Goal: Task Accomplishment & Management: Complete application form

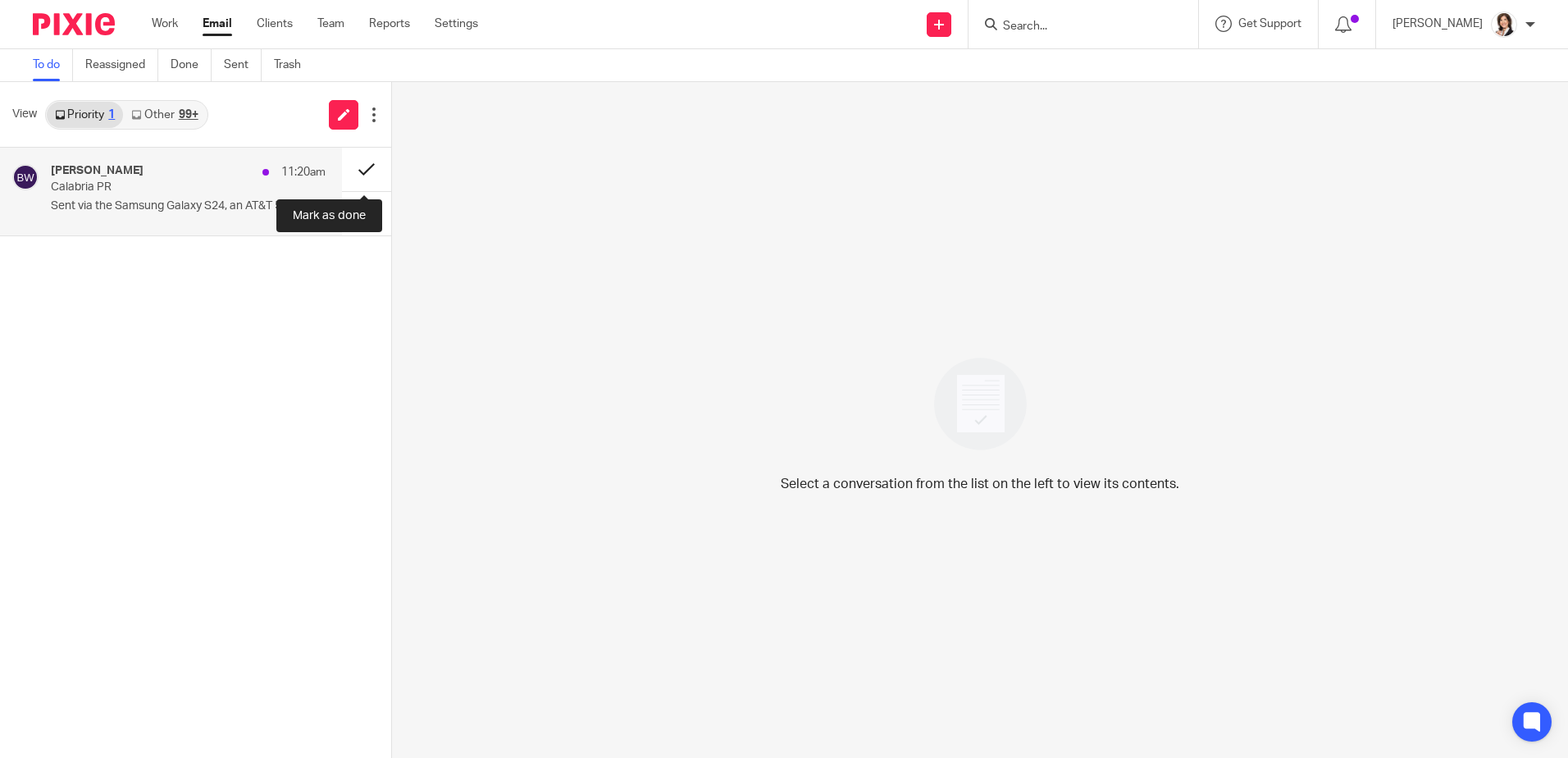
click at [363, 170] on button at bounding box center [367, 170] width 49 height 44
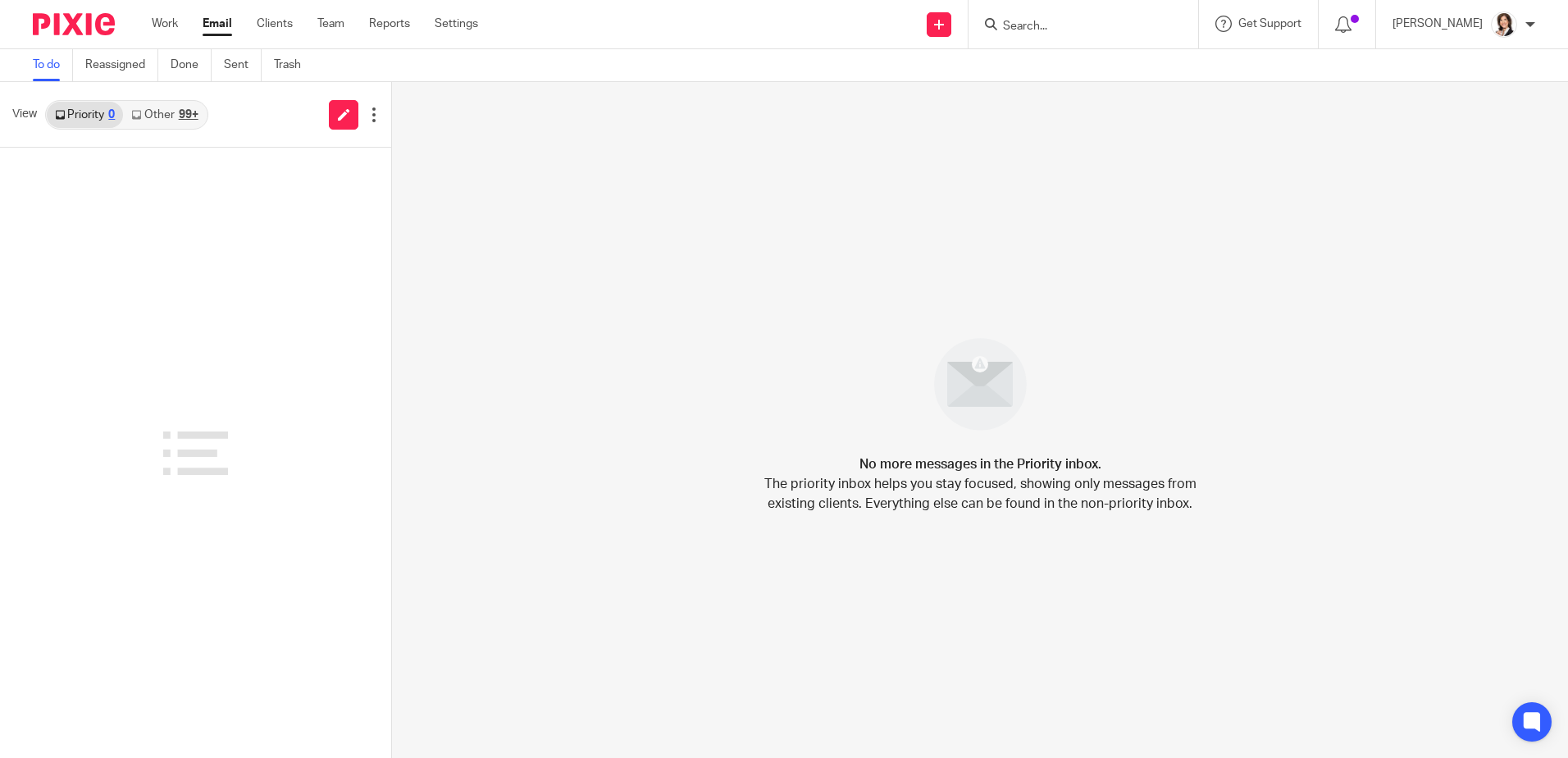
click at [1052, 25] on input "Search" at bounding box center [1074, 26] width 148 height 15
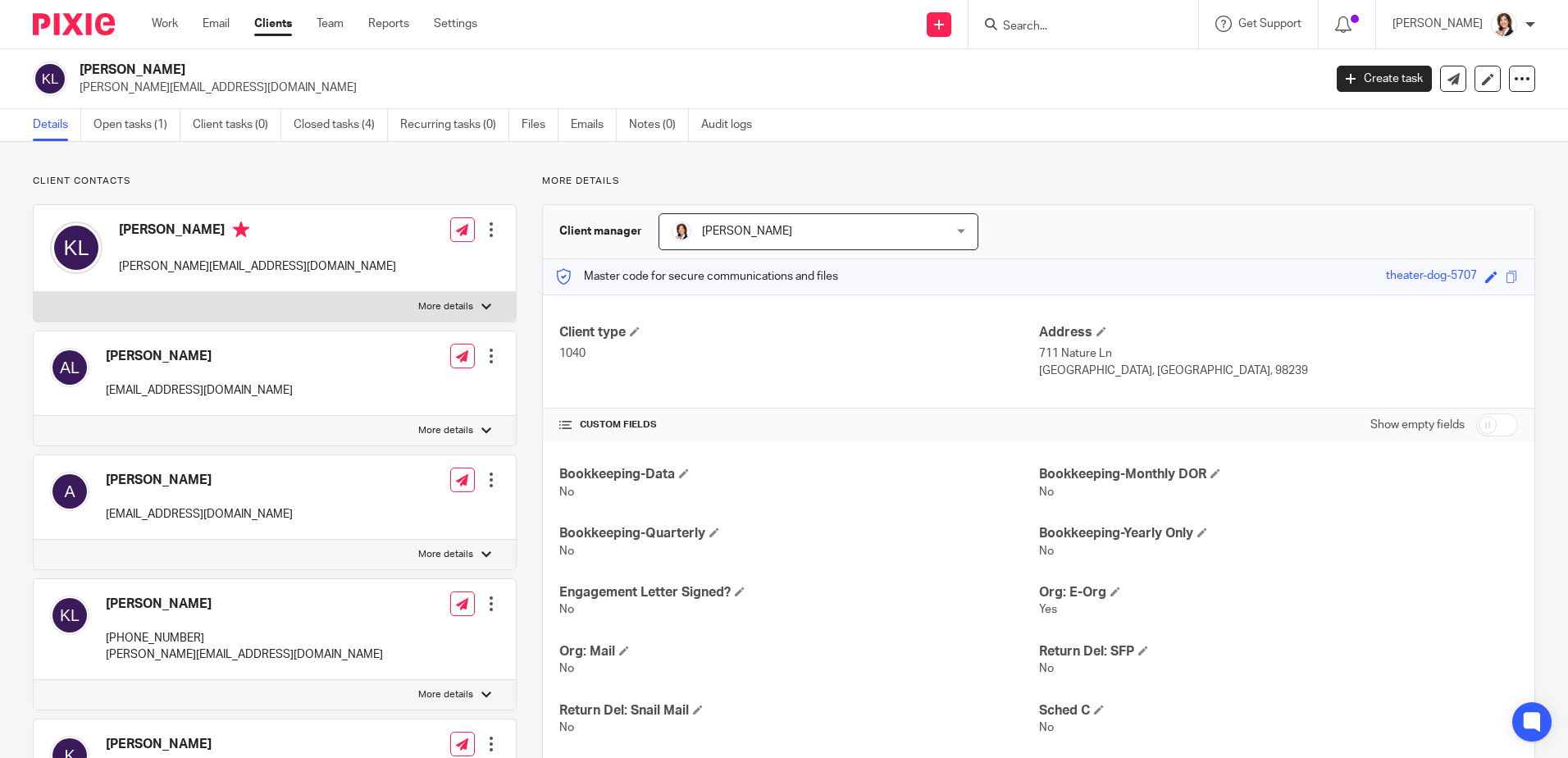
click at [1023, 31] on input "Search" at bounding box center [1074, 26] width 148 height 15
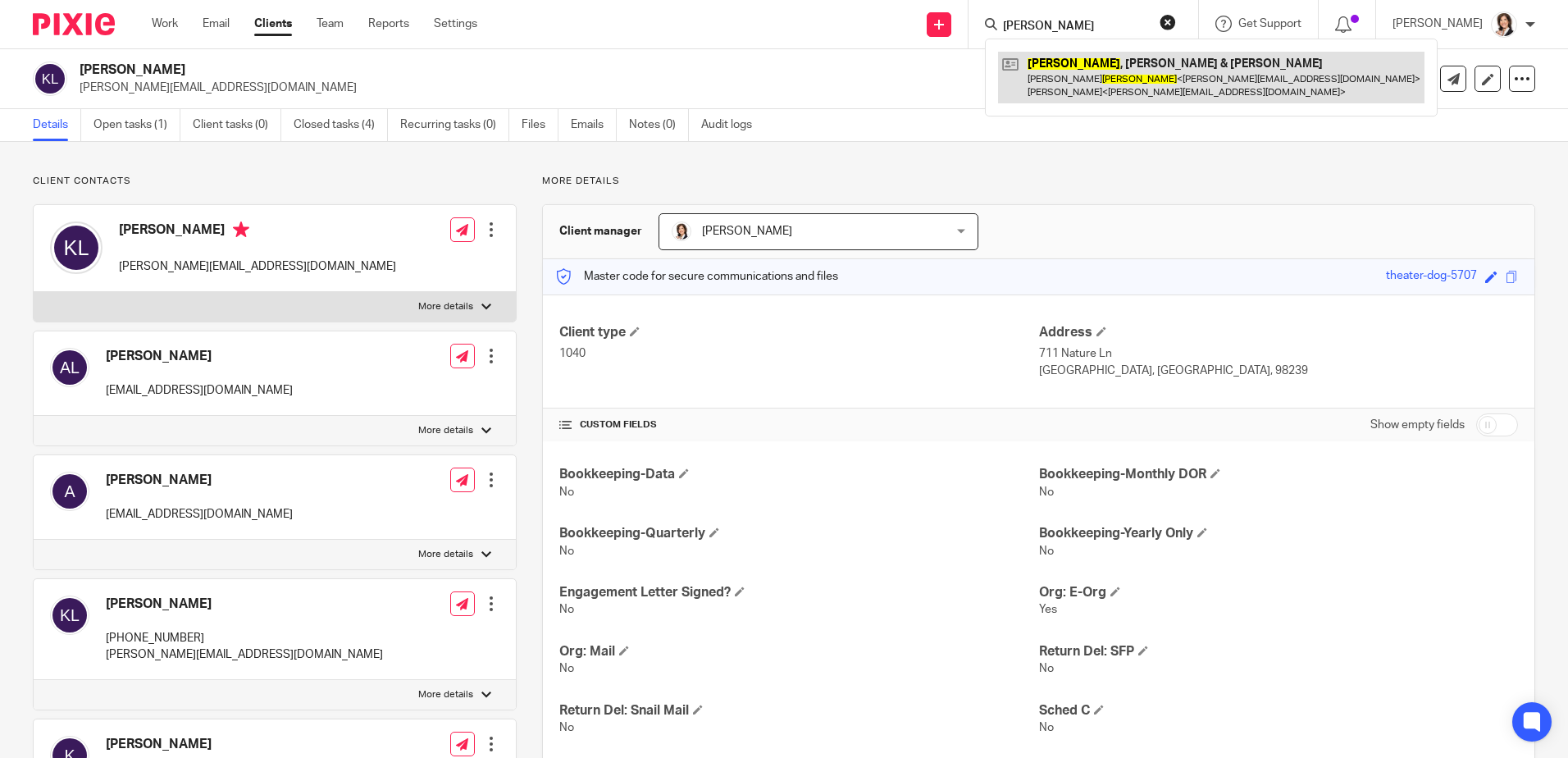
type input "welander"
click at [1077, 69] on link at bounding box center [1211, 77] width 426 height 51
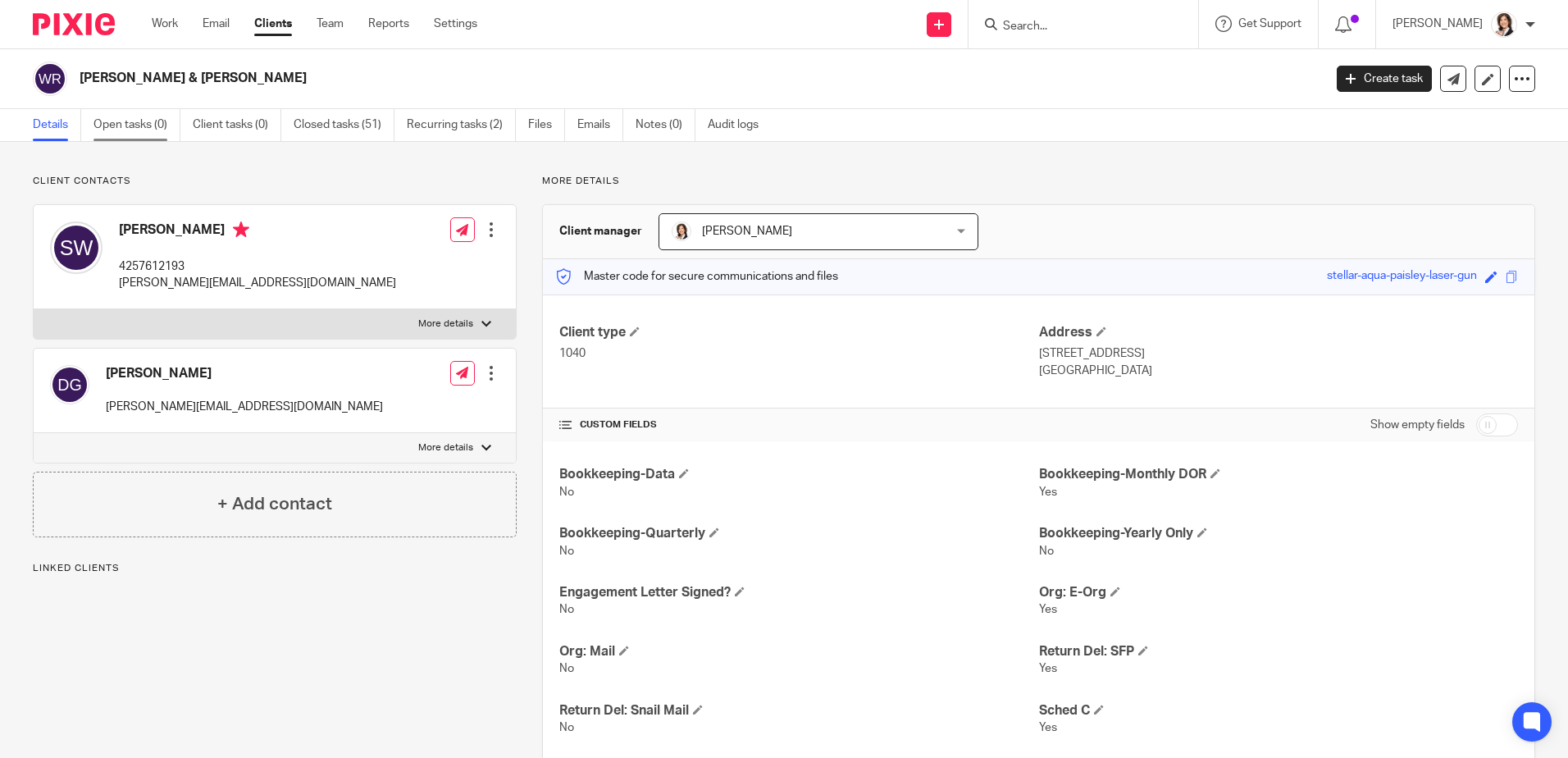
click at [142, 129] on link "Open tasks (0)" at bounding box center [136, 125] width 87 height 32
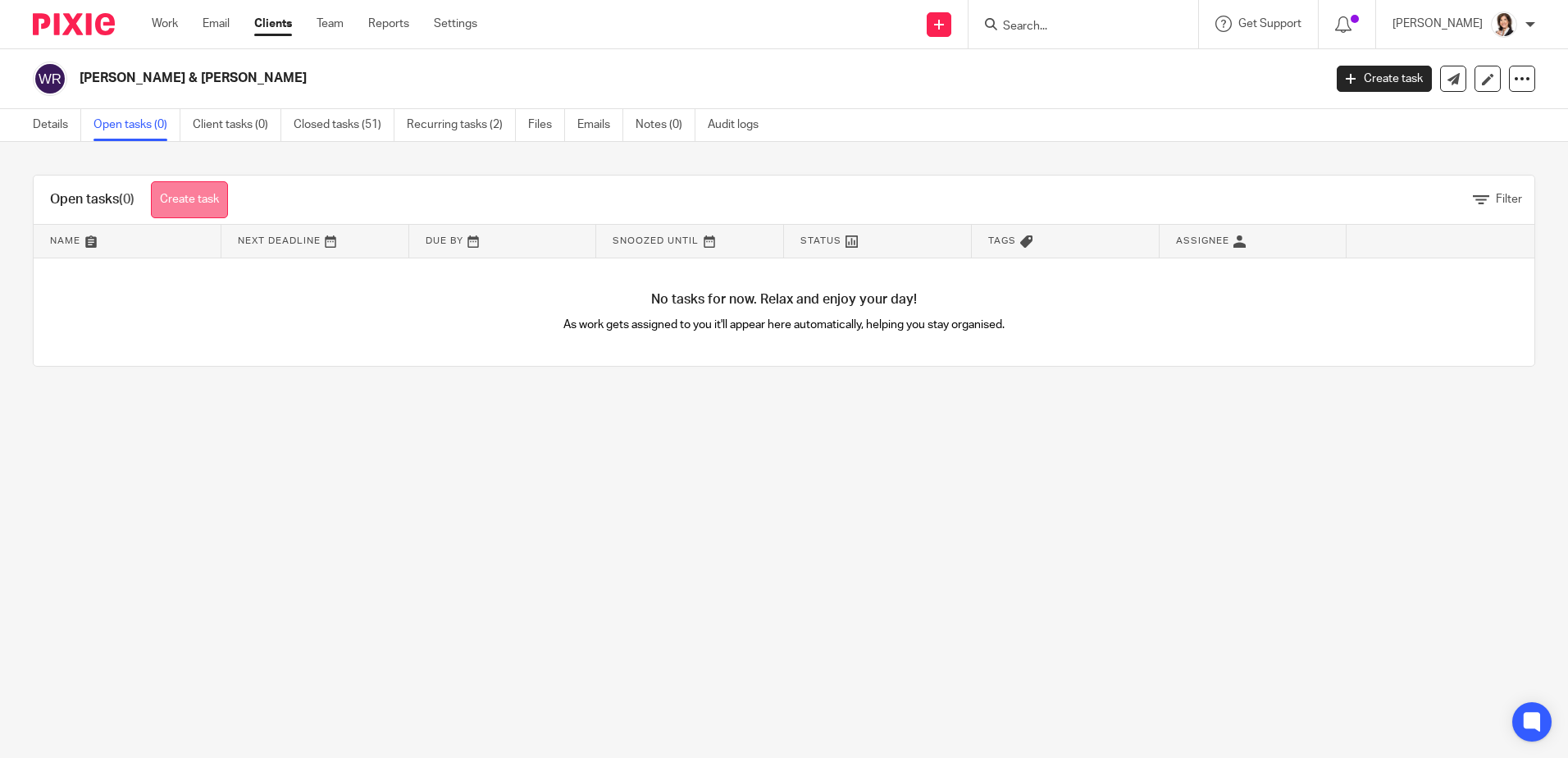
click at [203, 196] on link "Create task" at bounding box center [189, 200] width 77 height 37
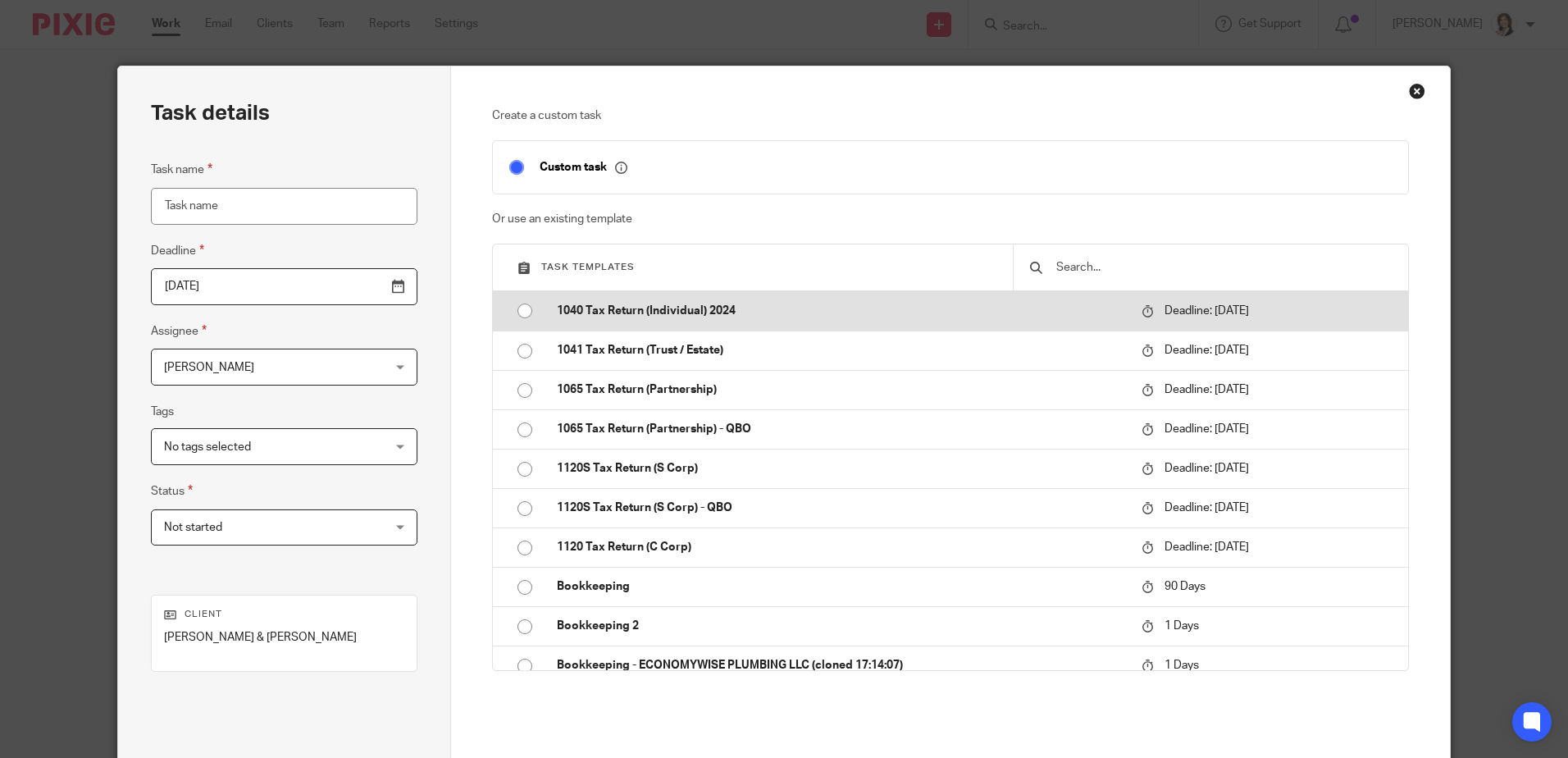
click at [518, 309] on input "radio" at bounding box center [525, 311] width 32 height 32
type input "2025-04-15"
type input "1040 Tax Return (Individual) 2024"
checkbox input "false"
radio input "false"
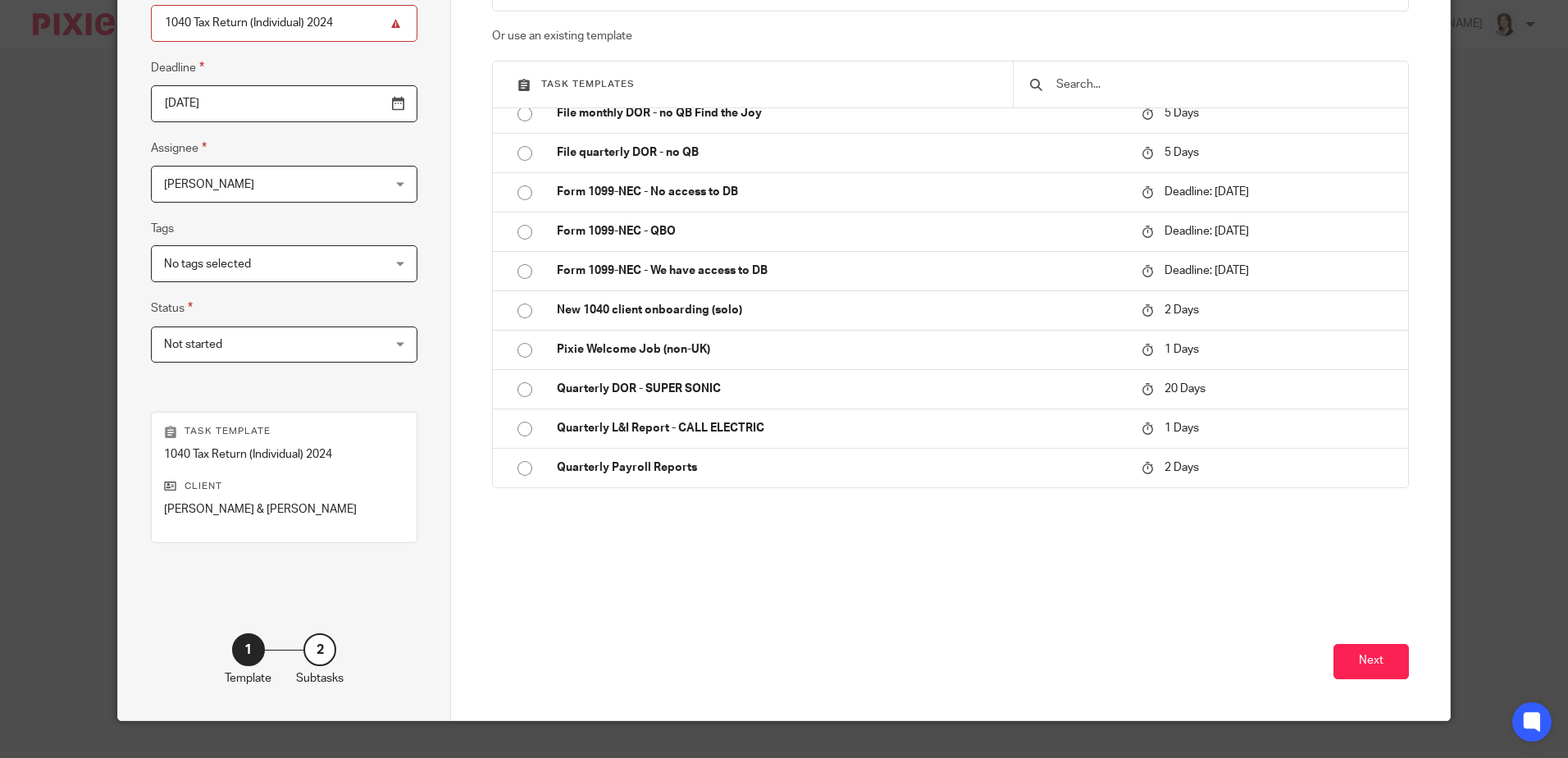
scroll to position [212, 0]
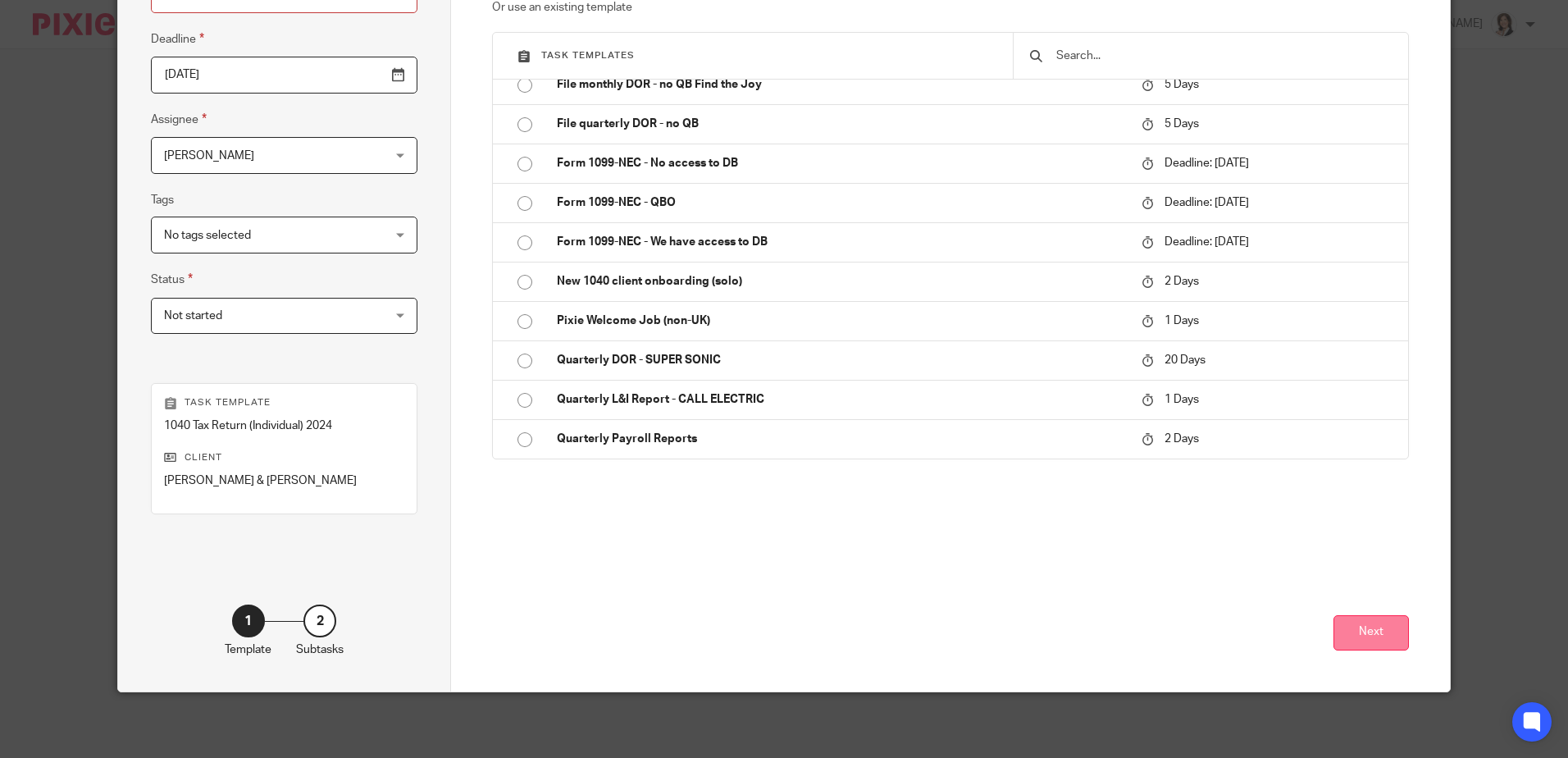
click at [1362, 635] on button "Next" at bounding box center [1371, 633] width 75 height 35
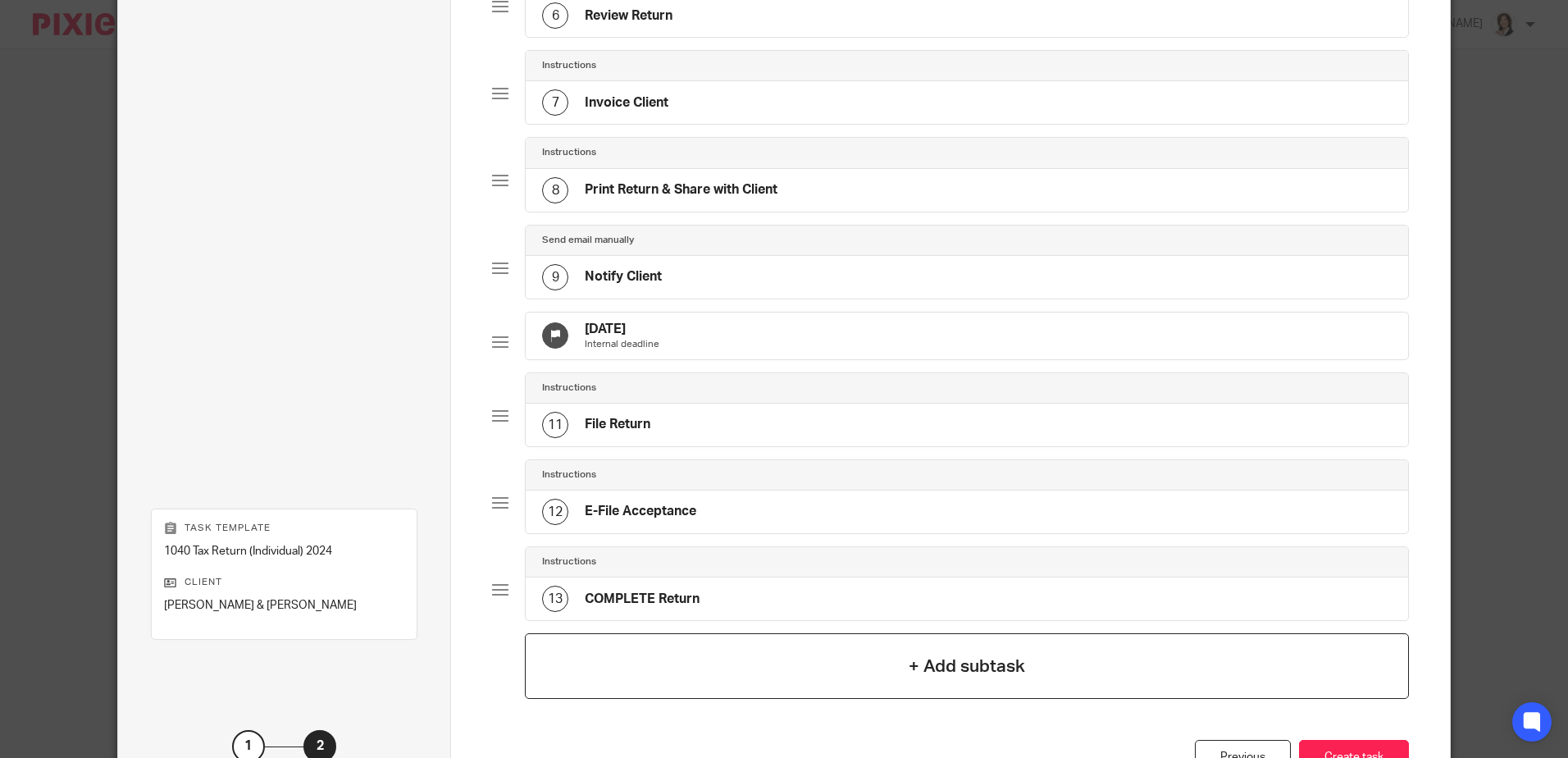
scroll to position [760, 0]
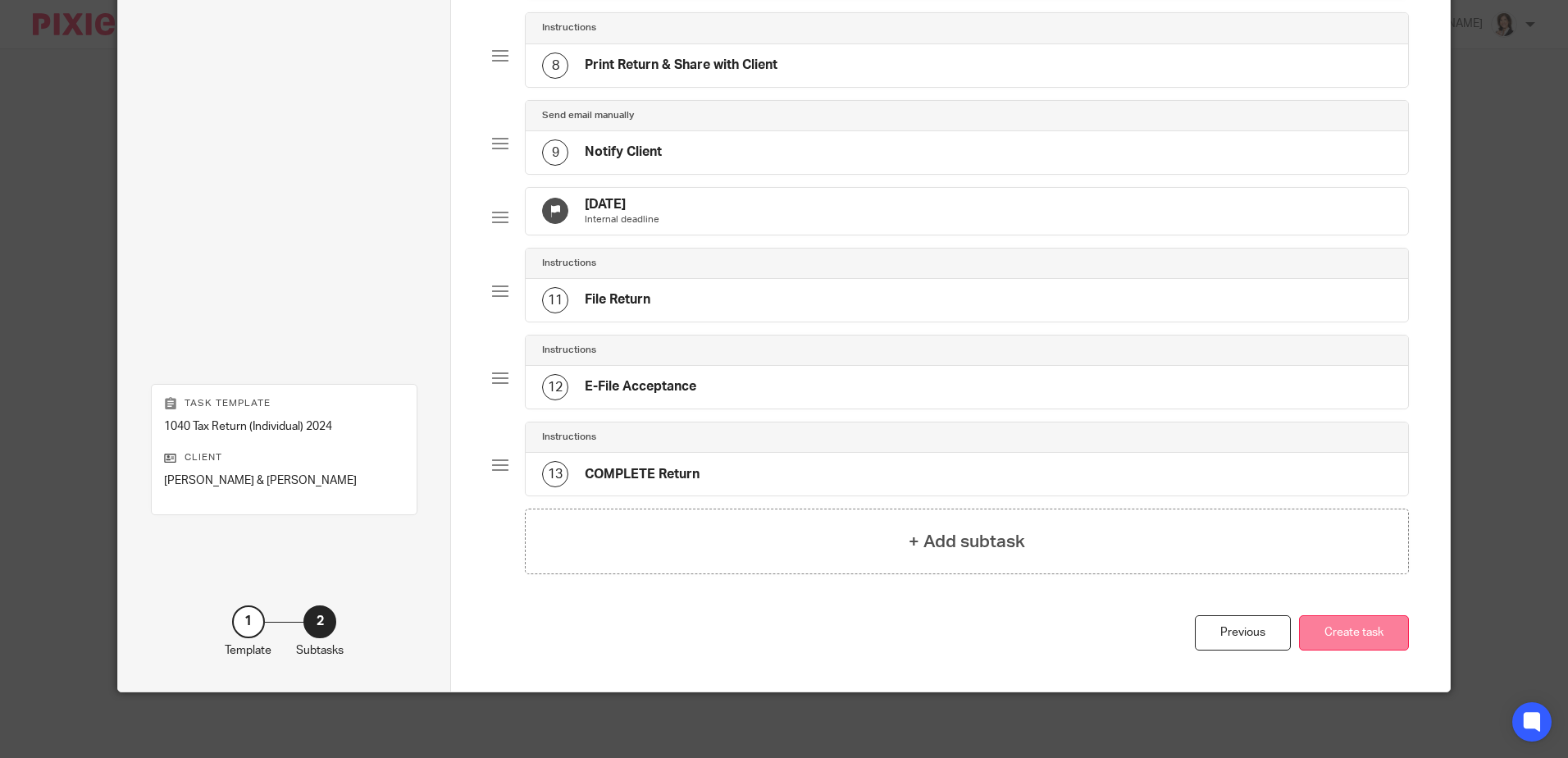
click at [1354, 628] on button "Create task" at bounding box center [1354, 633] width 110 height 35
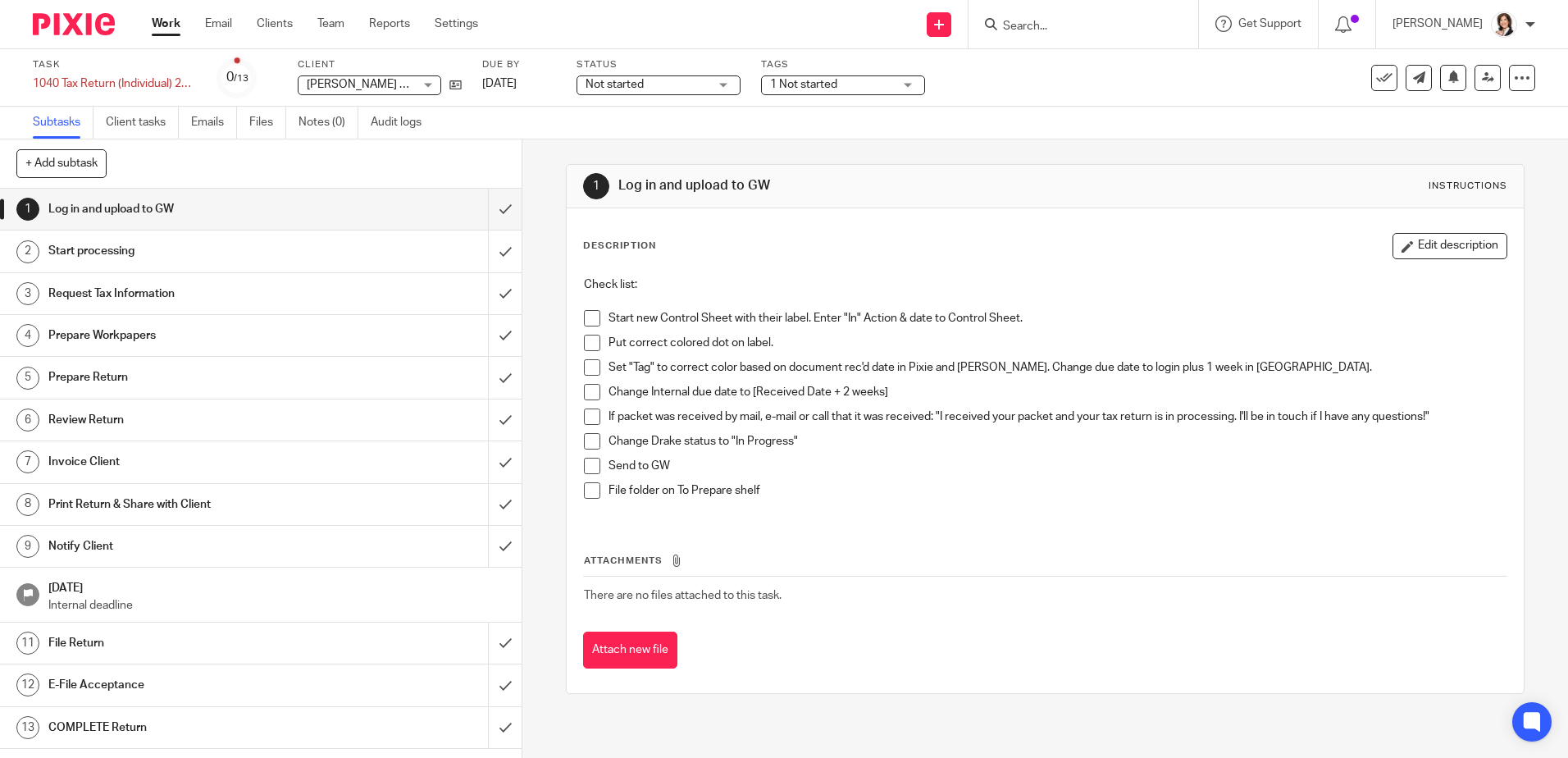
click at [587, 318] on span at bounding box center [592, 318] width 17 height 17
click at [901, 87] on div "1 Not started" at bounding box center [843, 85] width 164 height 19
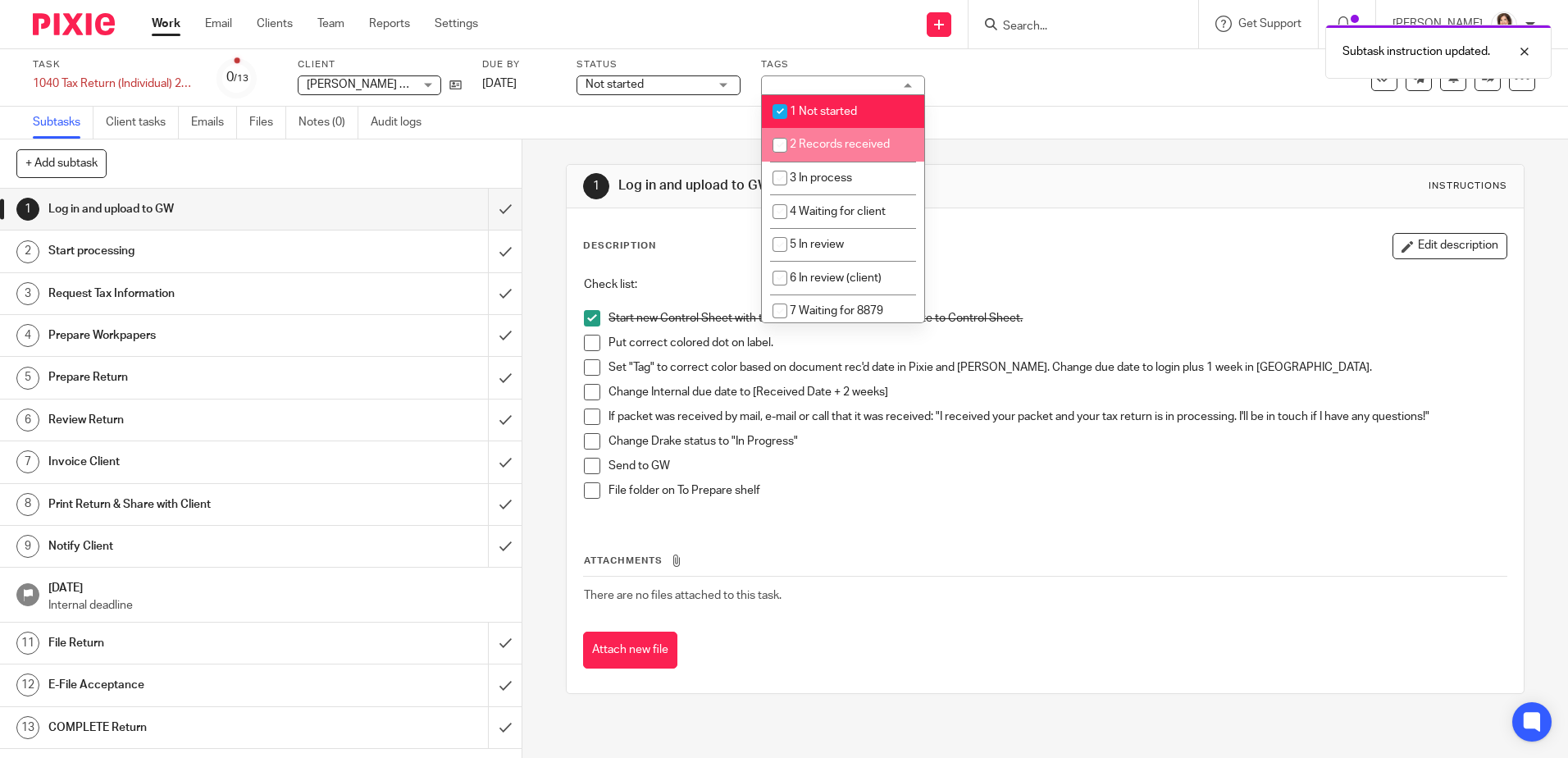
click at [852, 133] on li "2 Records received" at bounding box center [844, 144] width 163 height 33
checkbox input "true"
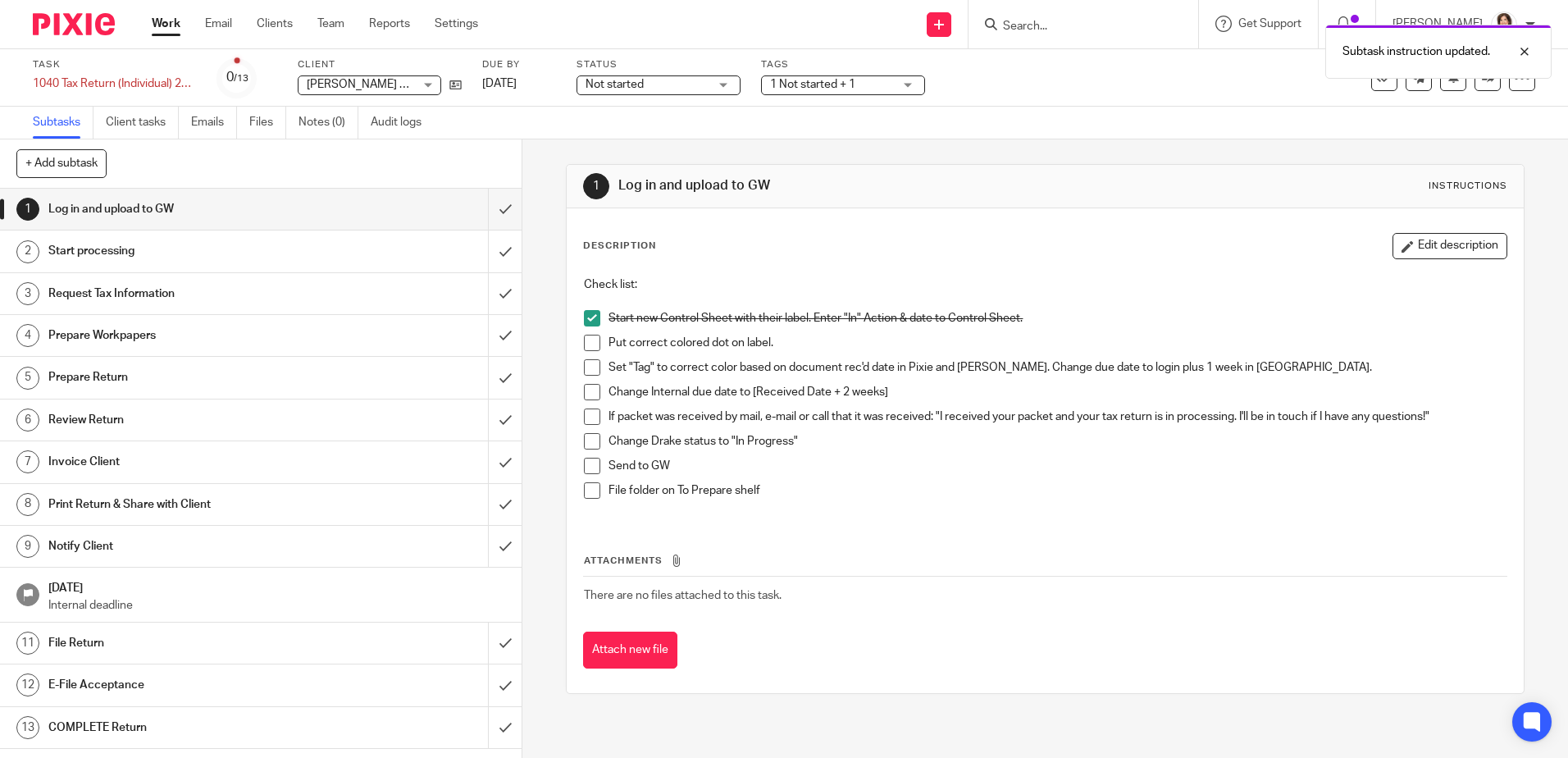
click at [724, 81] on div "Not started Not started" at bounding box center [658, 85] width 164 height 19
click at [673, 137] on li "In progress" at bounding box center [659, 144] width 163 height 33
click at [585, 346] on span at bounding box center [592, 342] width 17 height 17
click at [1030, 33] on input "Search" at bounding box center [1074, 26] width 148 height 15
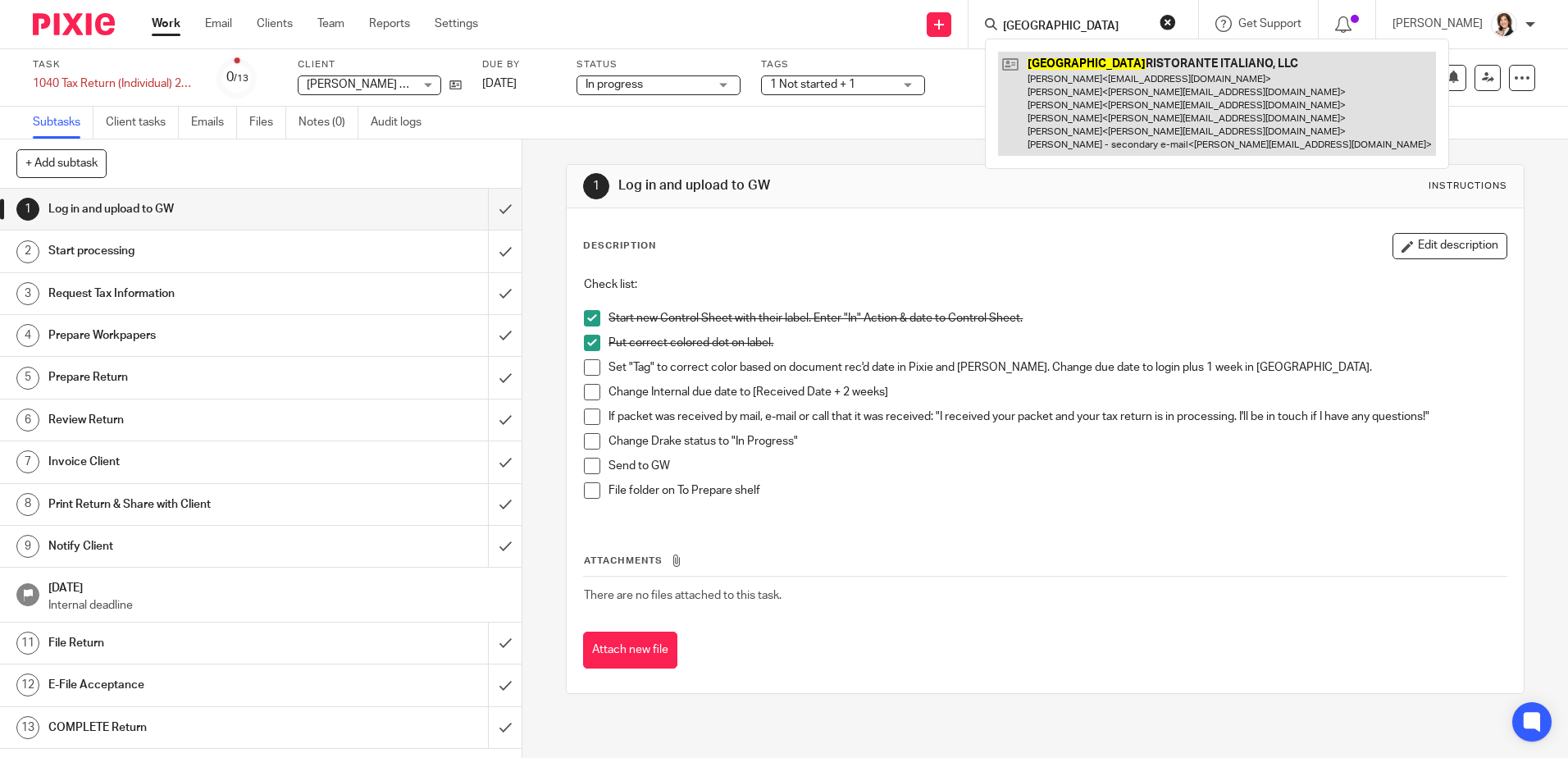
type input "calabria"
click at [1096, 95] on link at bounding box center [1217, 103] width 438 height 104
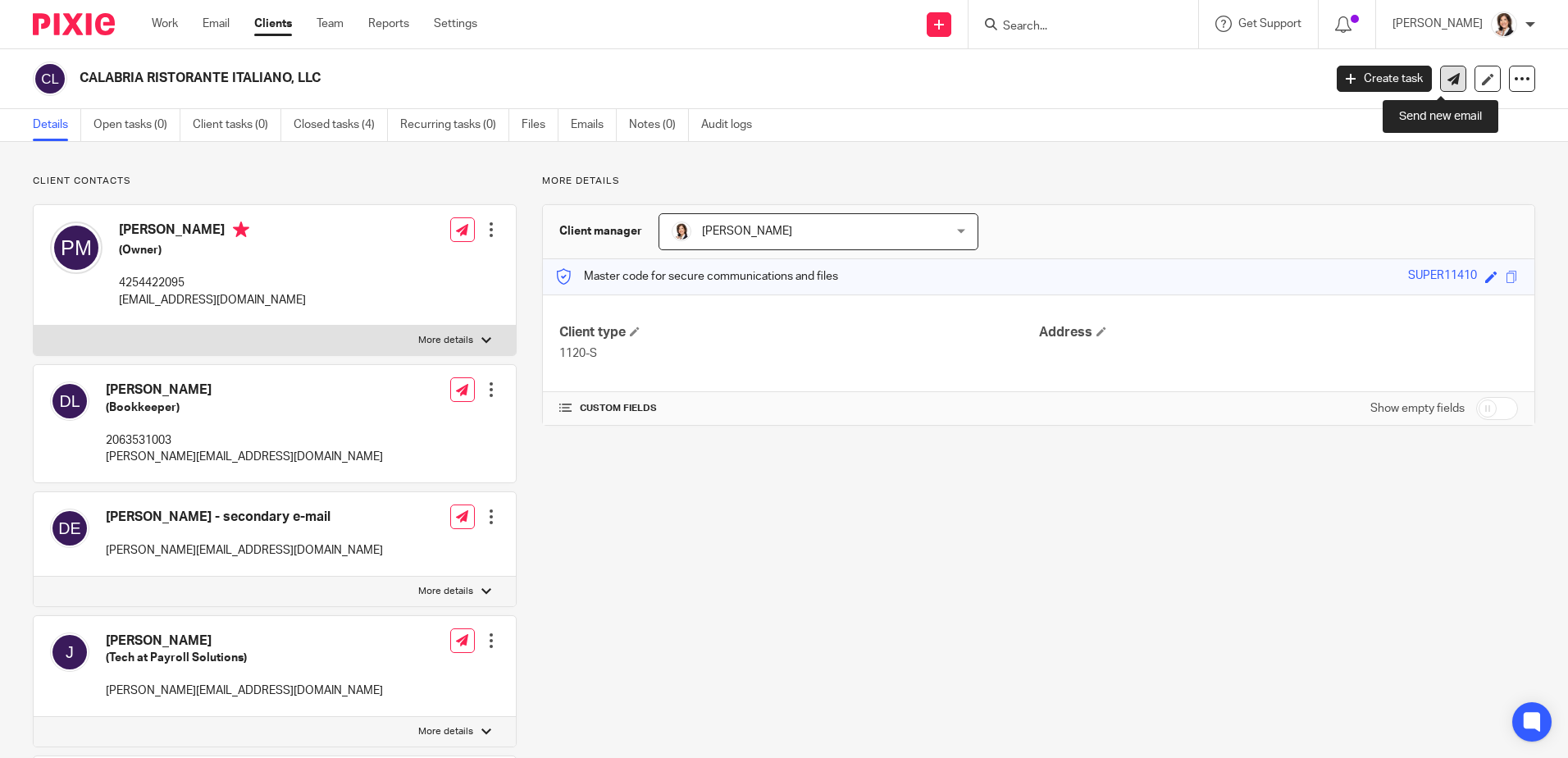
click at [1447, 79] on icon at bounding box center [1453, 79] width 12 height 12
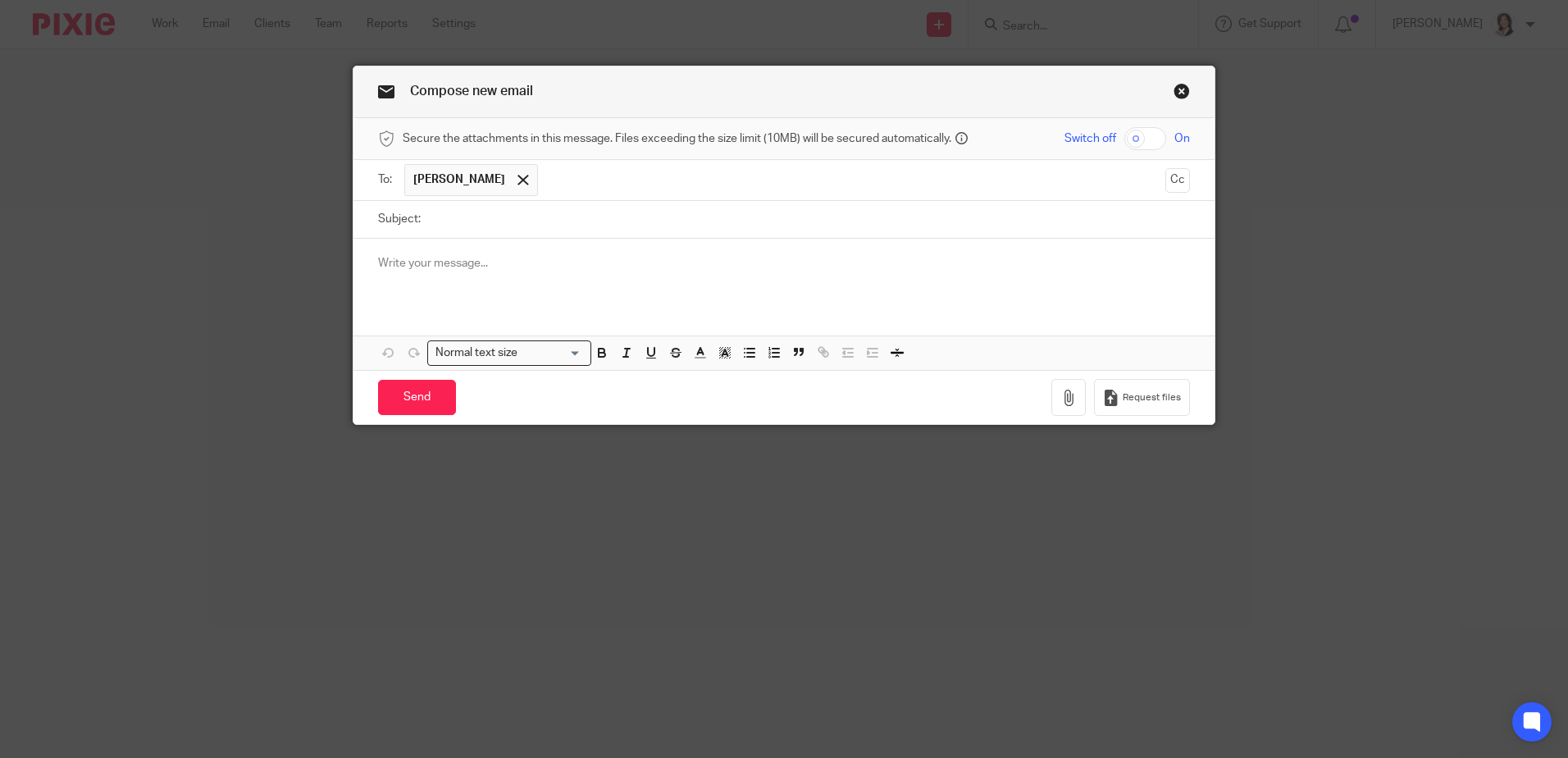
click at [613, 213] on input "Subject:" at bounding box center [809, 220] width 761 height 37
click at [517, 179] on span at bounding box center [522, 180] width 10 height 11
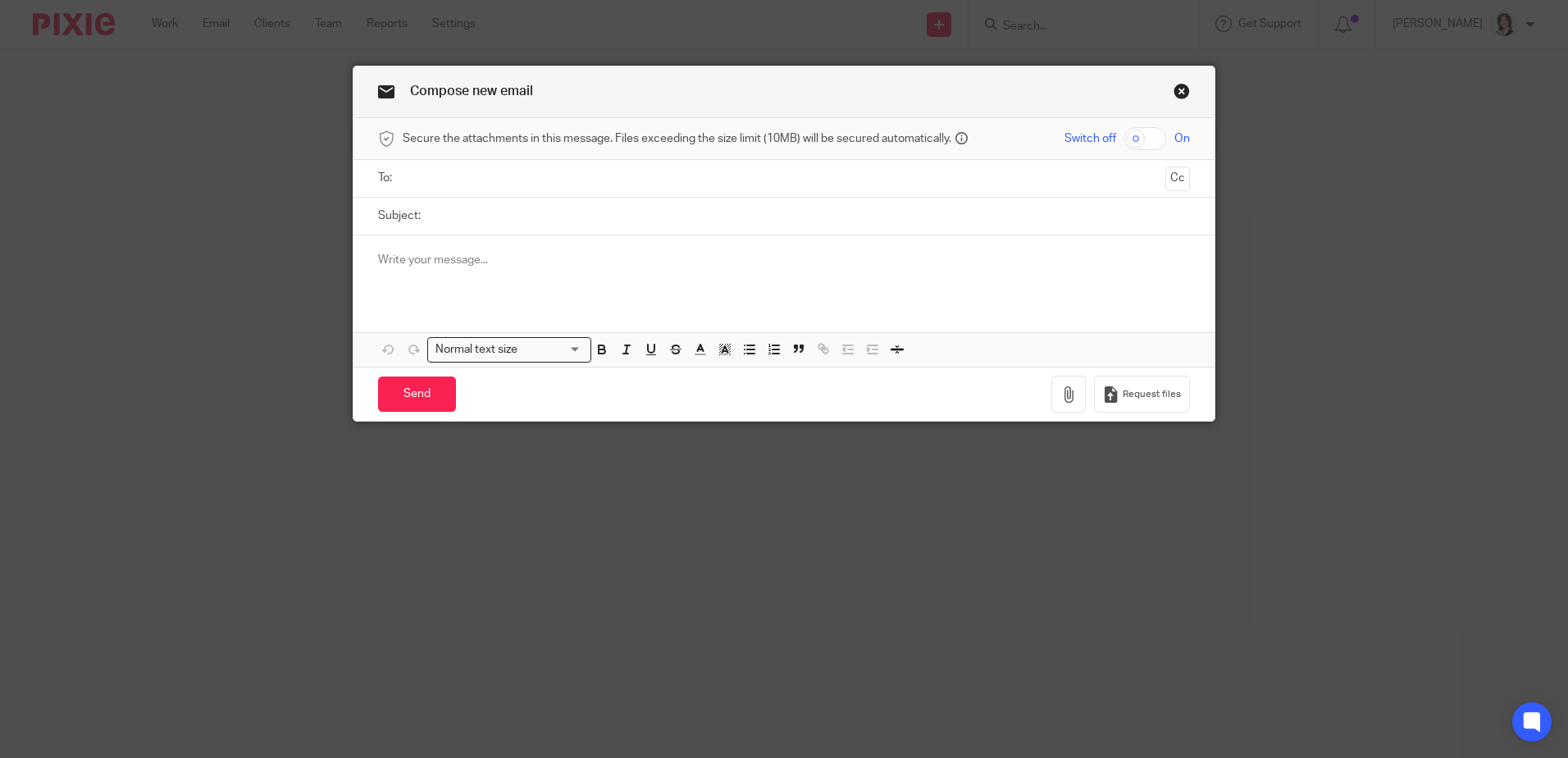
click at [493, 179] on input "text" at bounding box center [783, 179] width 750 height 19
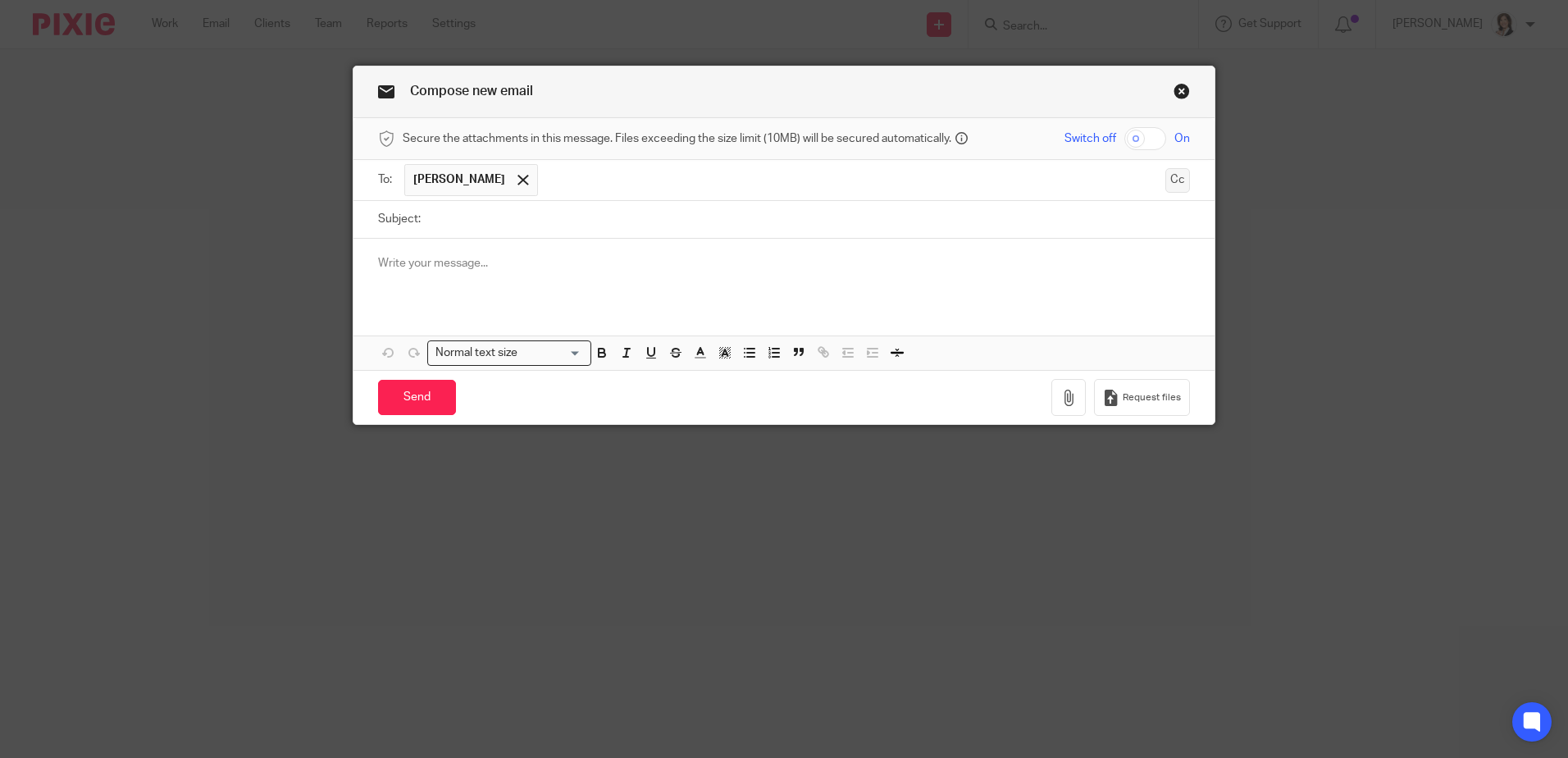
click at [1172, 180] on button "Cc" at bounding box center [1178, 180] width 24 height 25
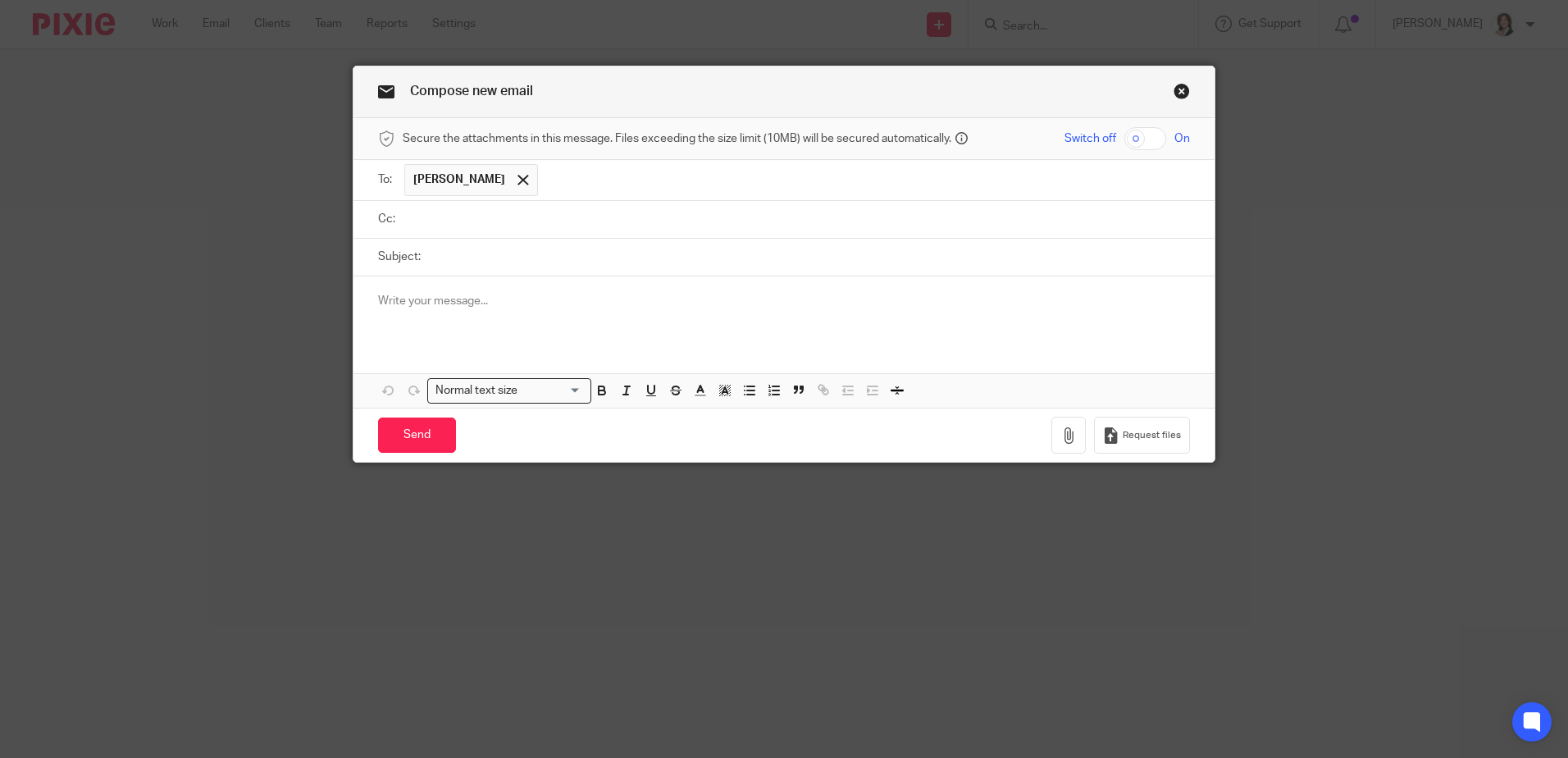
click at [548, 255] on input "Subject:" at bounding box center [809, 257] width 761 height 37
type input "c"
type input "Calabria Payroll Submission"
click at [1060, 436] on icon "button" at bounding box center [1068, 435] width 17 height 17
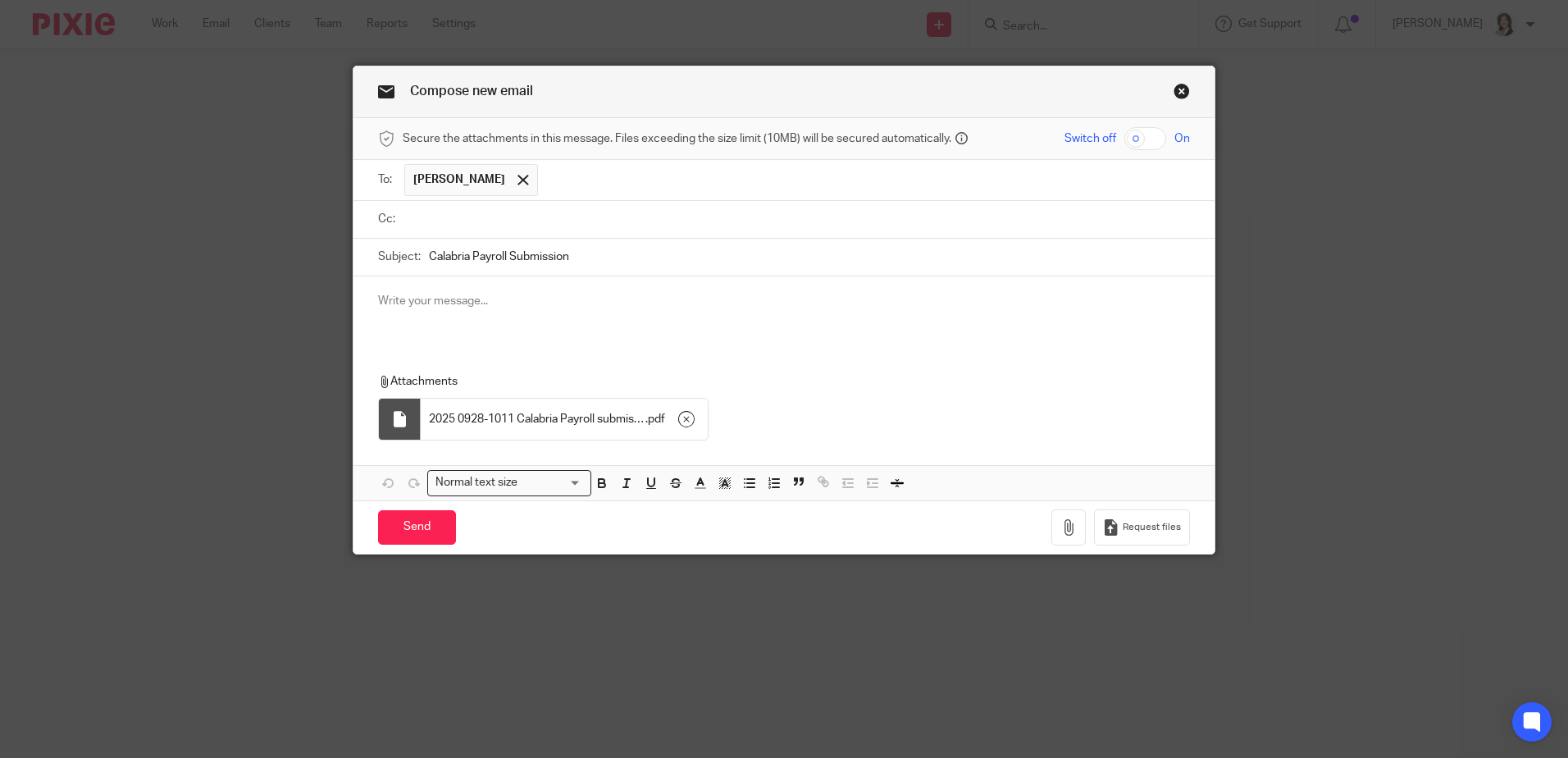
click at [398, 293] on p at bounding box center [784, 301] width 812 height 17
click at [554, 318] on p "NOTE: Patrick Johnson was injured. The 32.28 hours are his Sick Leave." at bounding box center [784, 317] width 812 height 17
click at [822, 312] on p "NOTE: Patrick Johnson was injured outside of work. The 32.28 hours are his Sick…" at bounding box center [784, 317] width 812 height 17
click at [765, 312] on p "NOTE: Patrick Johnson was injured outside of work. The 32.28 hours are his Sick…" at bounding box center [784, 317] width 812 height 17
drag, startPoint x: 815, startPoint y: 319, endPoint x: 855, endPoint y: 319, distance: 40.0
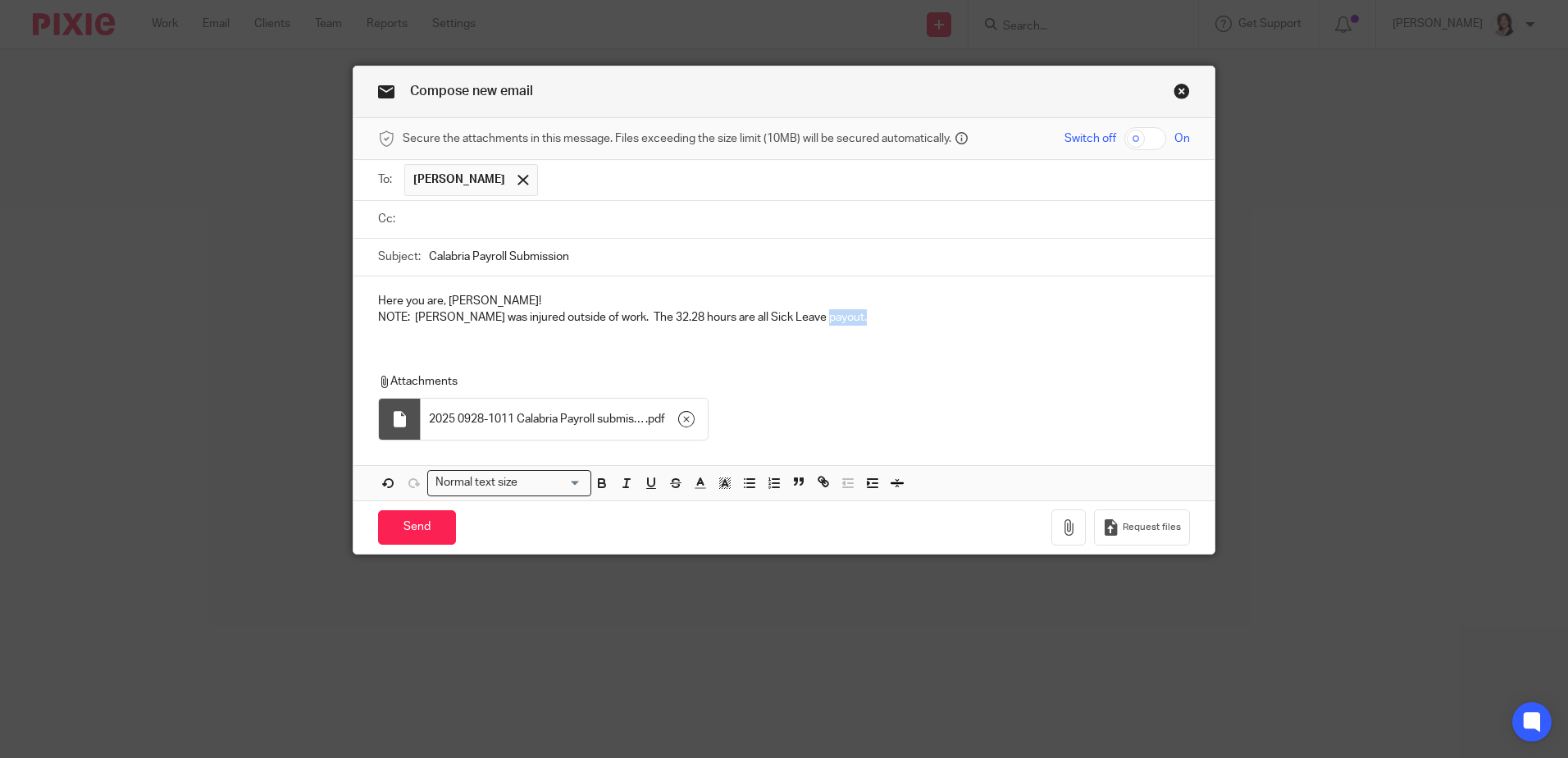
click at [855, 319] on p "NOTE: Patrick Johnson was injured outside of work. The 32.28 hours are all Sick…" at bounding box center [784, 317] width 812 height 17
click at [685, 418] on icon "button" at bounding box center [686, 419] width 17 height 17
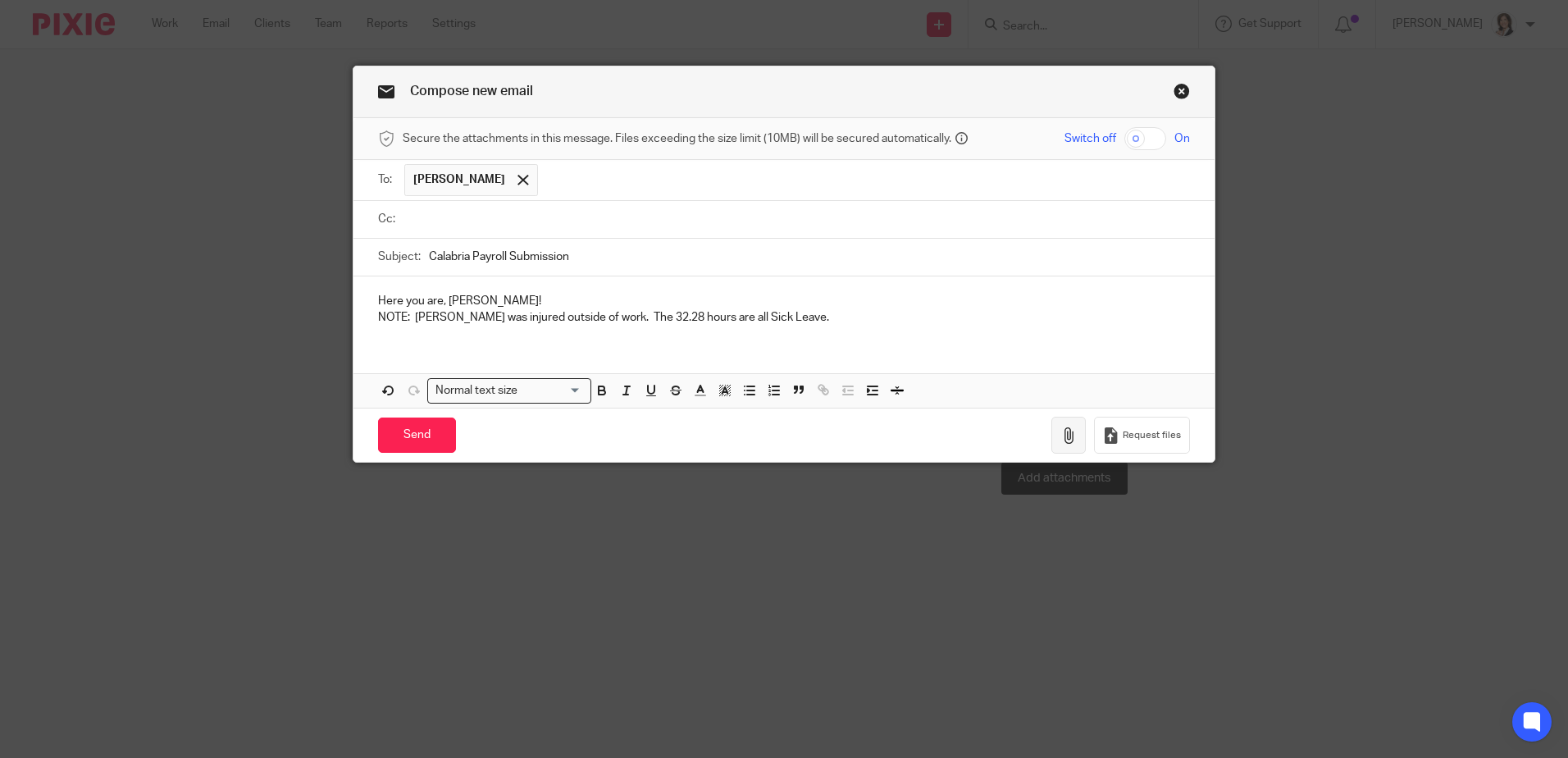
click at [1069, 438] on icon "button" at bounding box center [1068, 435] width 17 height 17
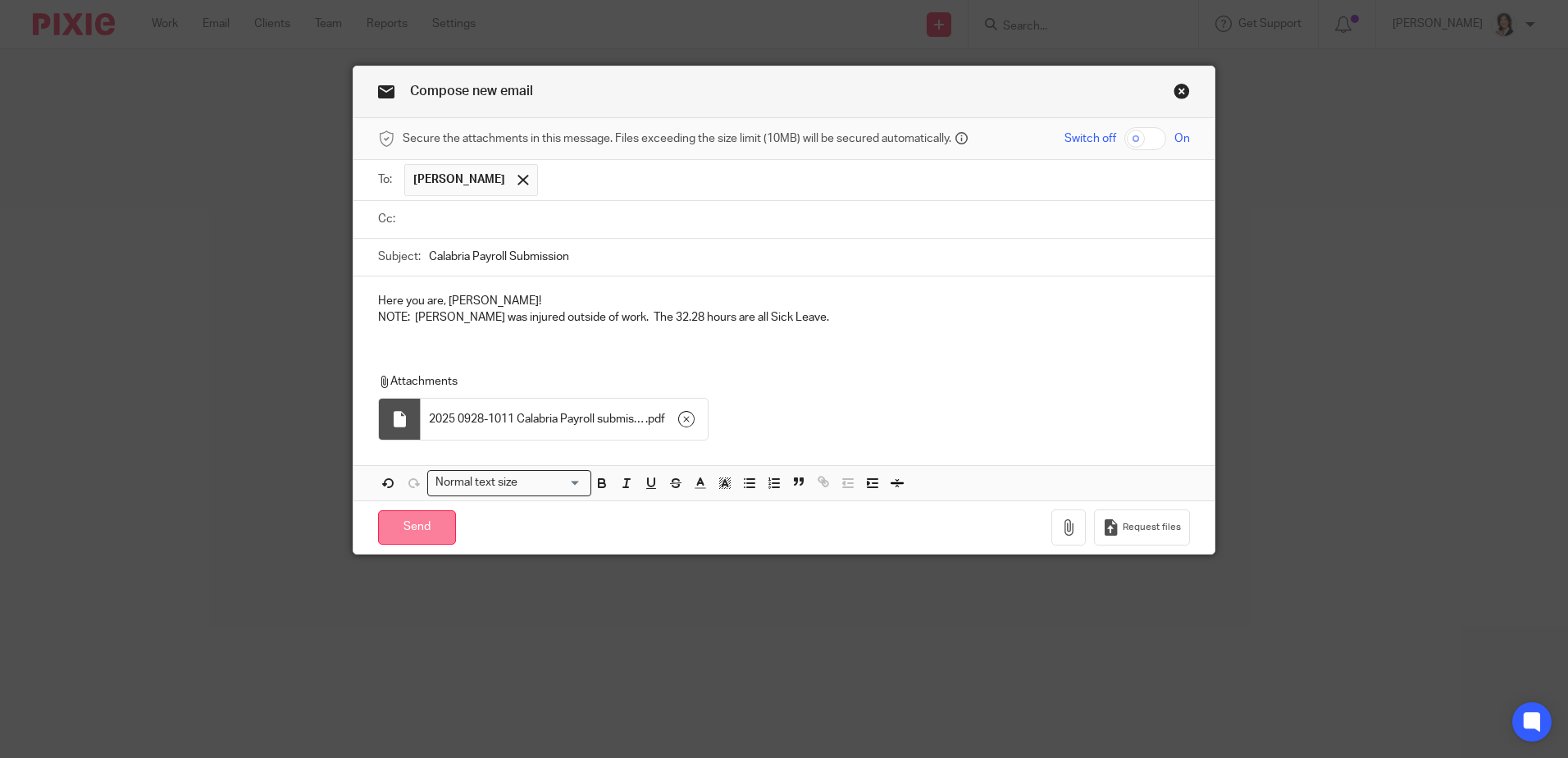
click at [412, 527] on input "Send" at bounding box center [416, 528] width 78 height 35
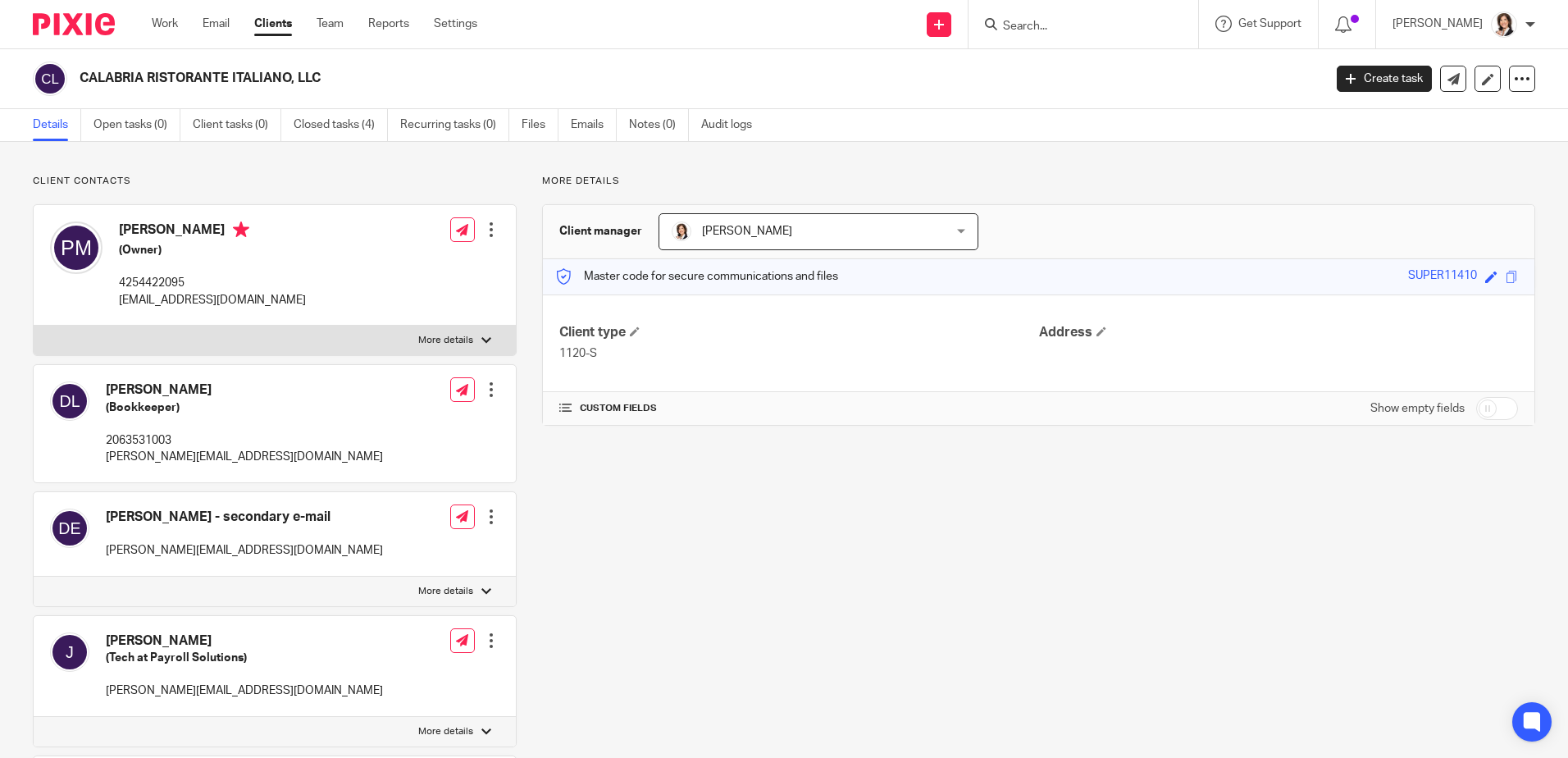
click at [1049, 24] on input "Search" at bounding box center [1074, 26] width 148 height 15
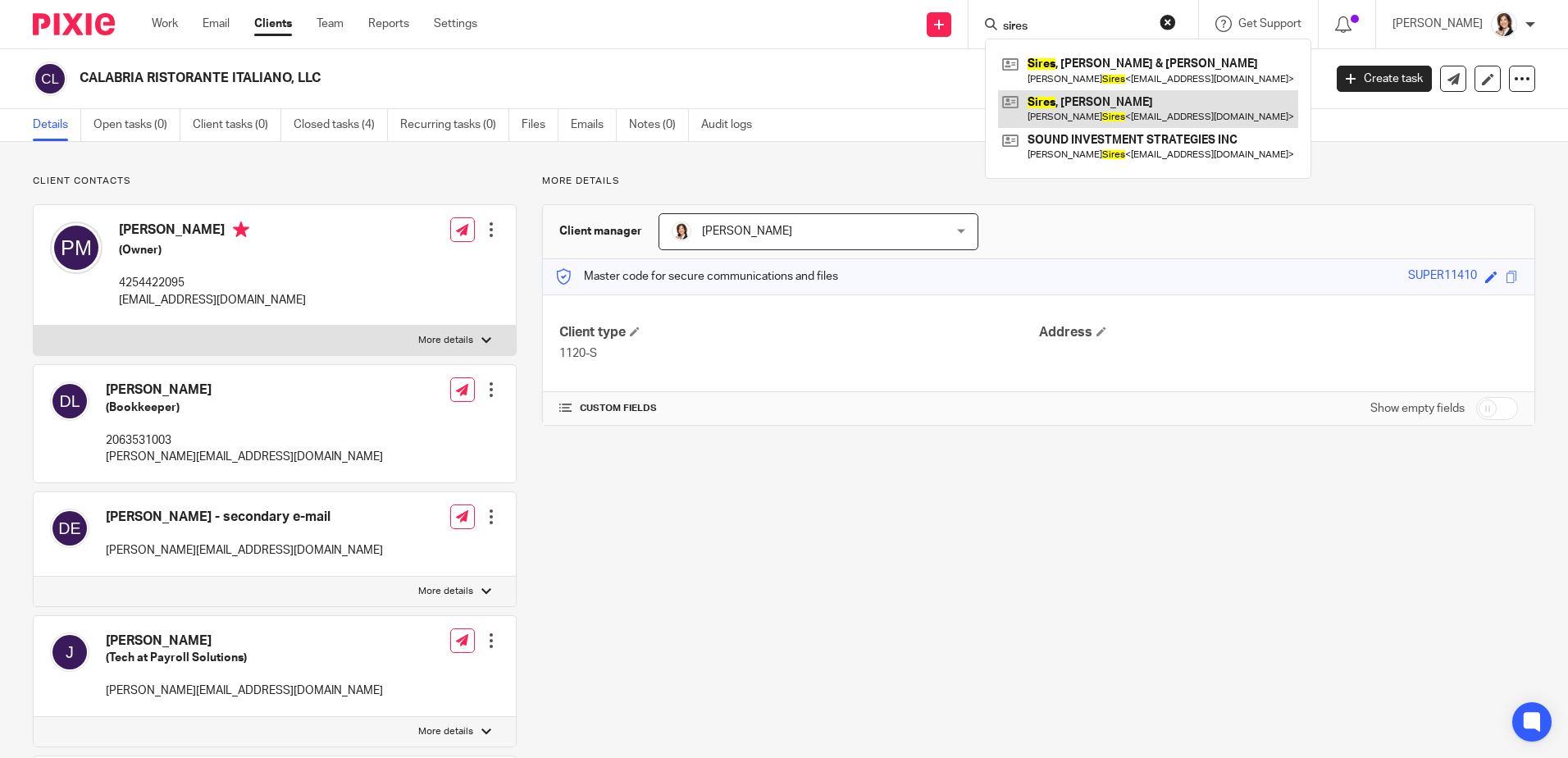
type input "sires"
click at [1094, 103] on link at bounding box center [1148, 109] width 300 height 38
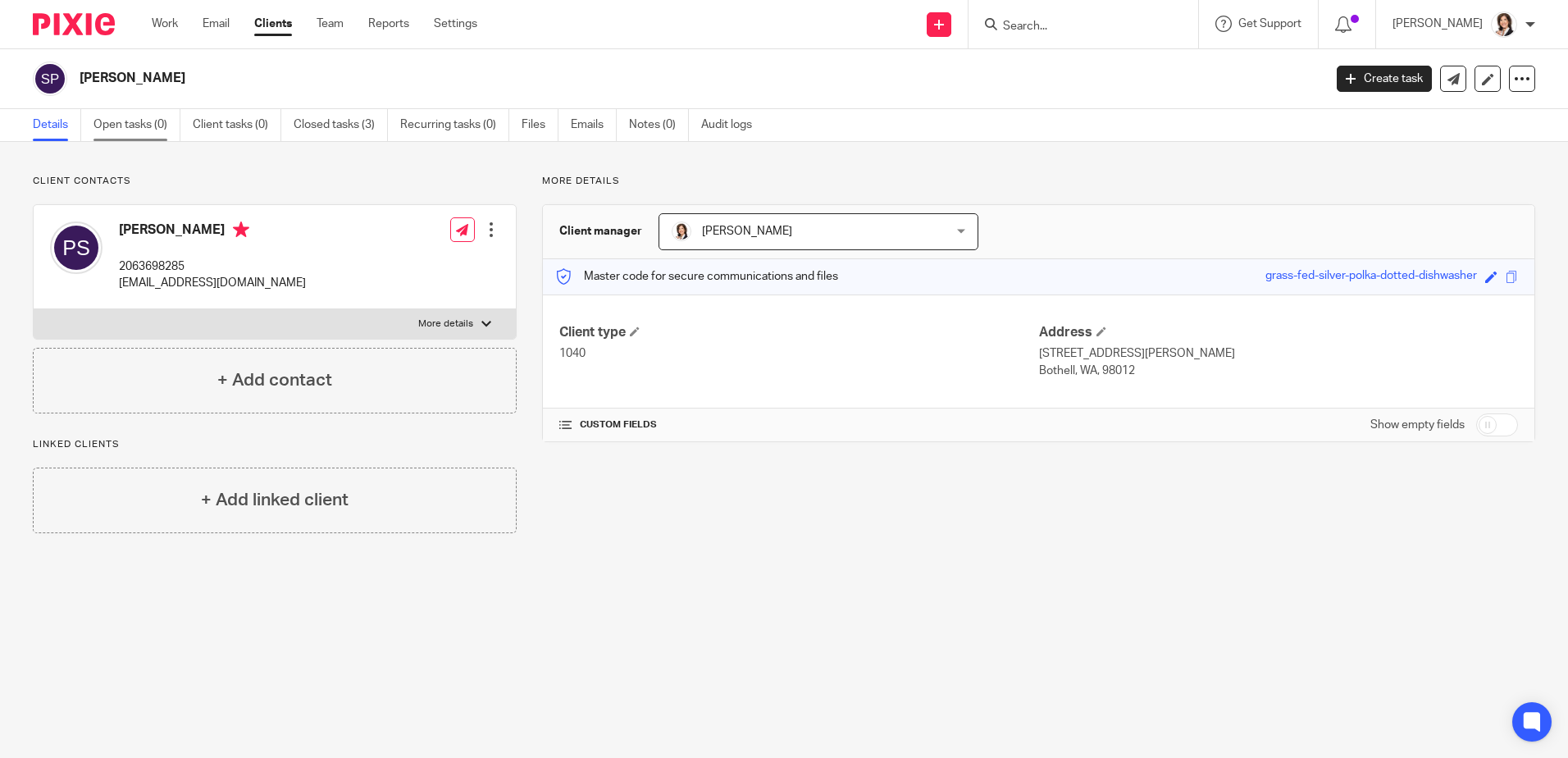
click at [155, 126] on link "Open tasks (0)" at bounding box center [136, 125] width 87 height 32
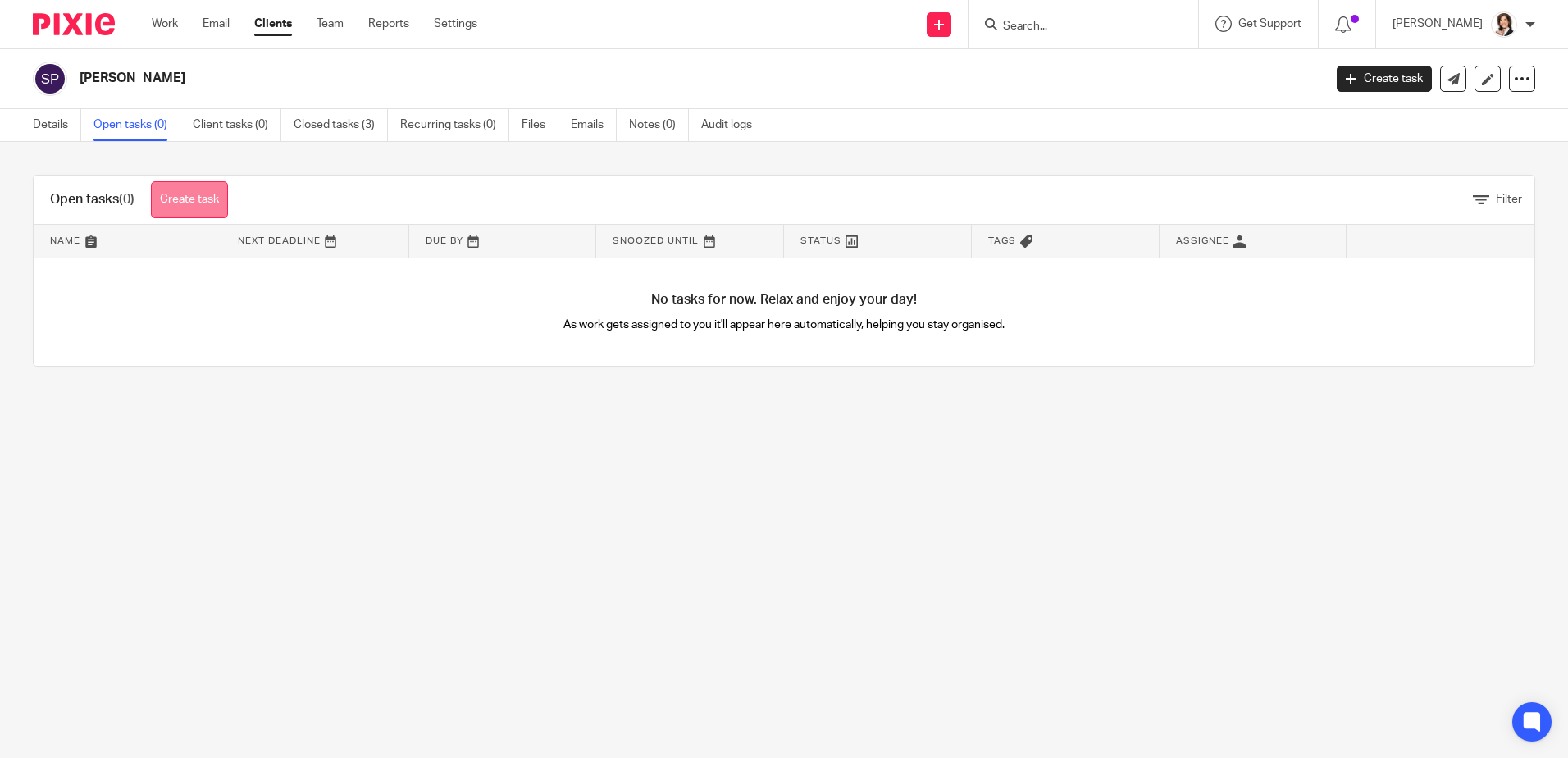
click at [202, 209] on link "Create task" at bounding box center [189, 200] width 77 height 37
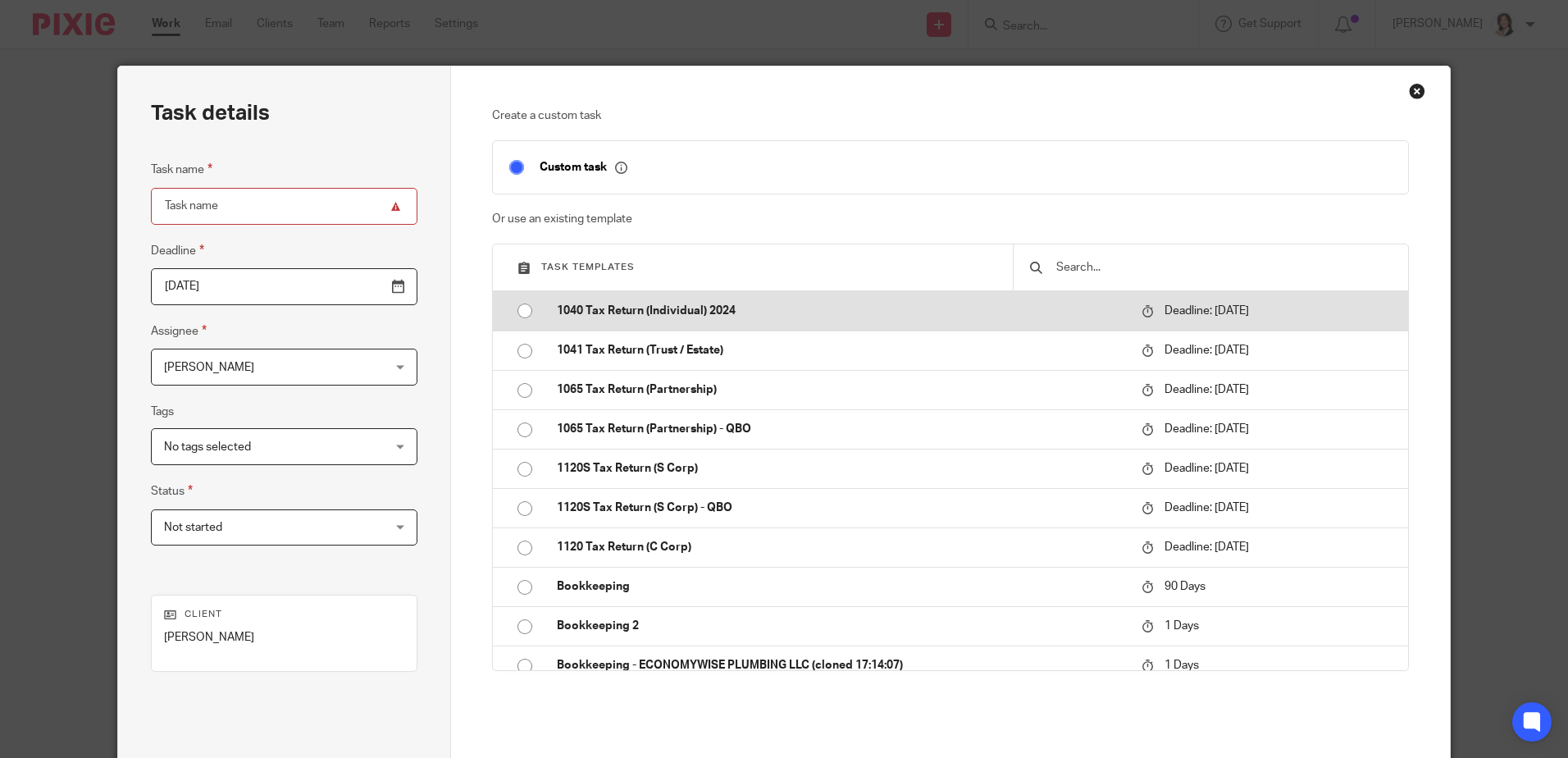
click at [522, 313] on input "radio" at bounding box center [525, 311] width 32 height 32
type input "2025-04-15"
type input "1040 Tax Return (Individual) 2024"
checkbox input "false"
radio input "false"
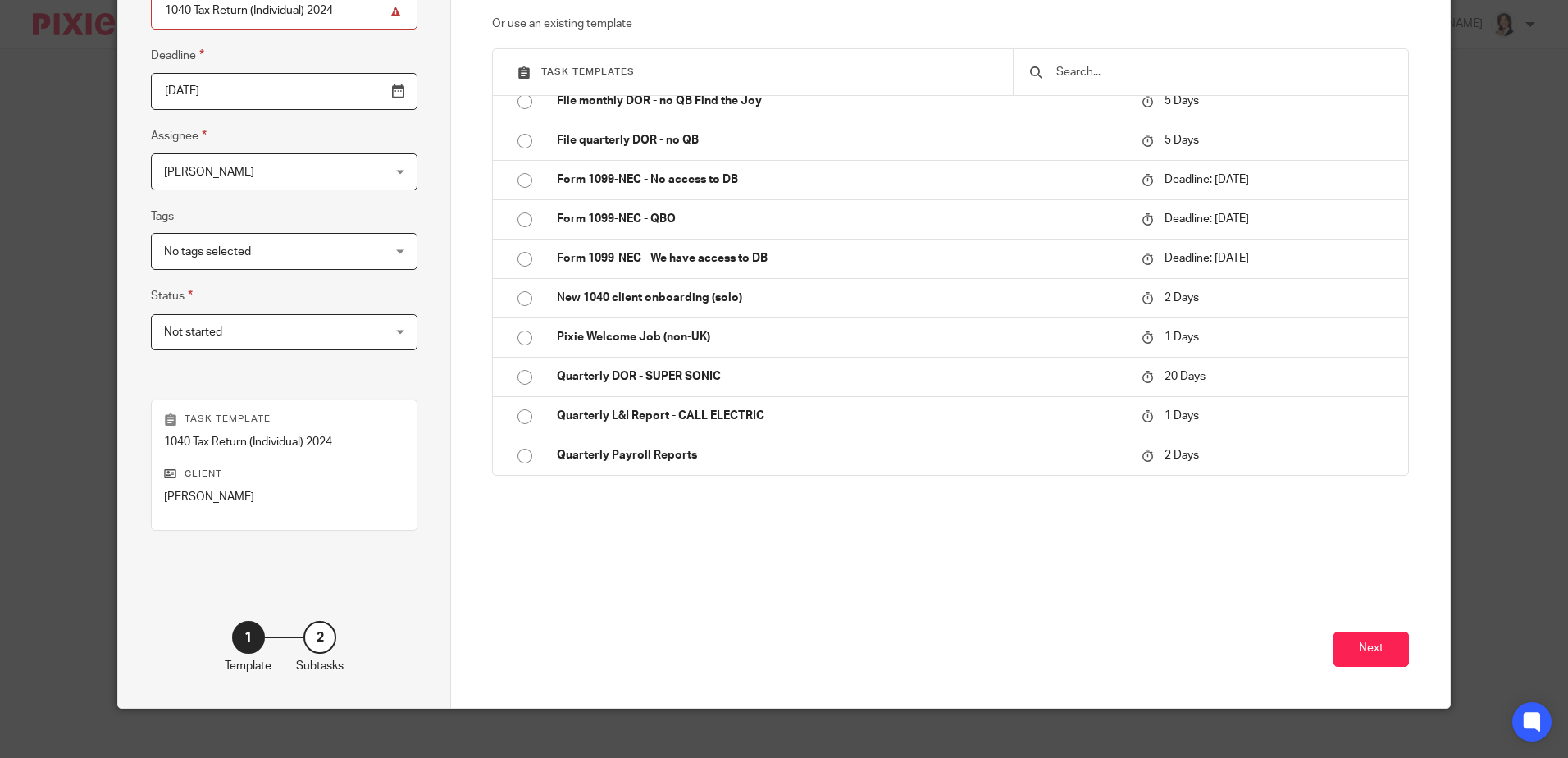
scroll to position [212, 0]
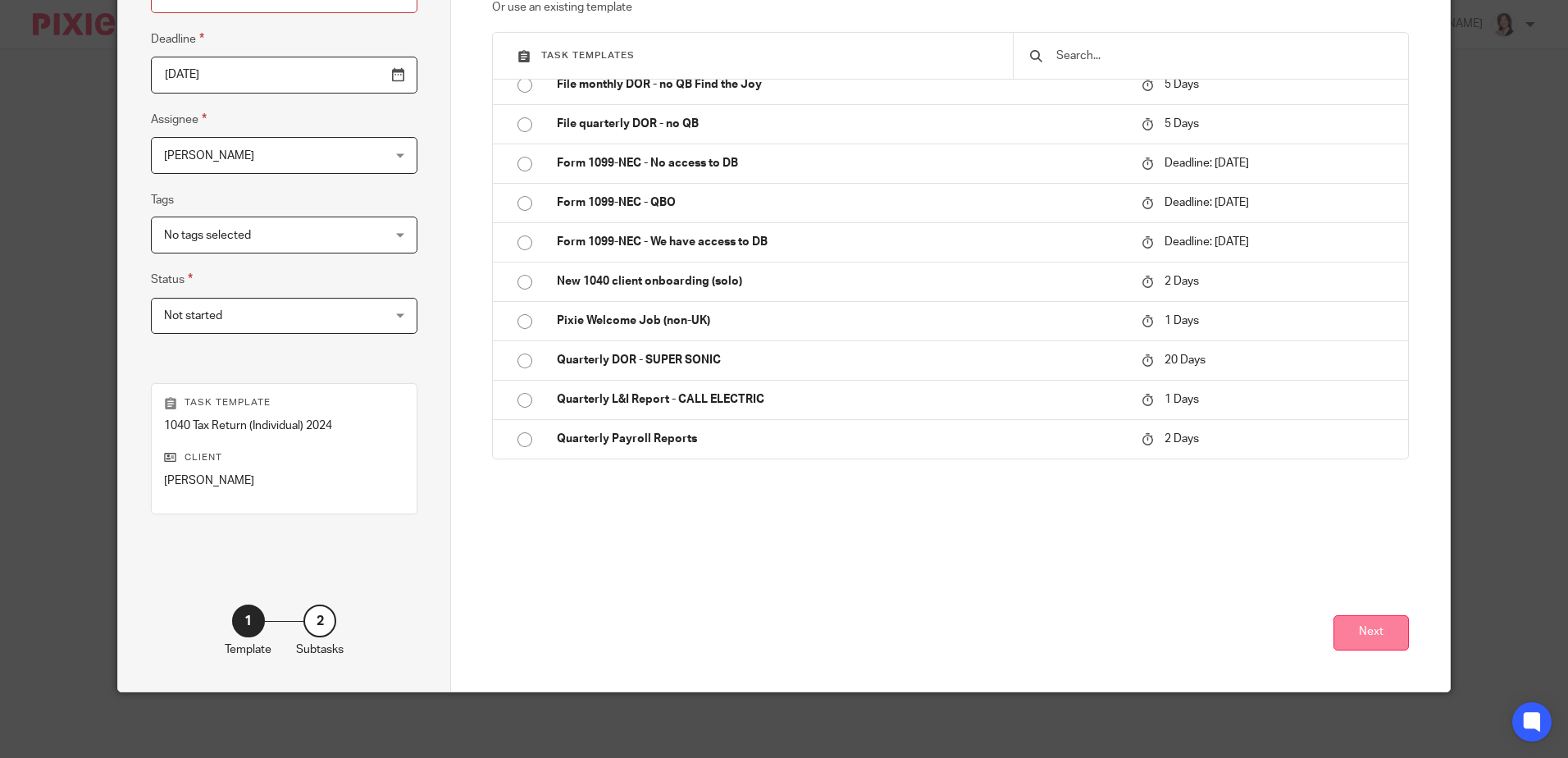
click at [1374, 633] on button "Next" at bounding box center [1371, 633] width 75 height 35
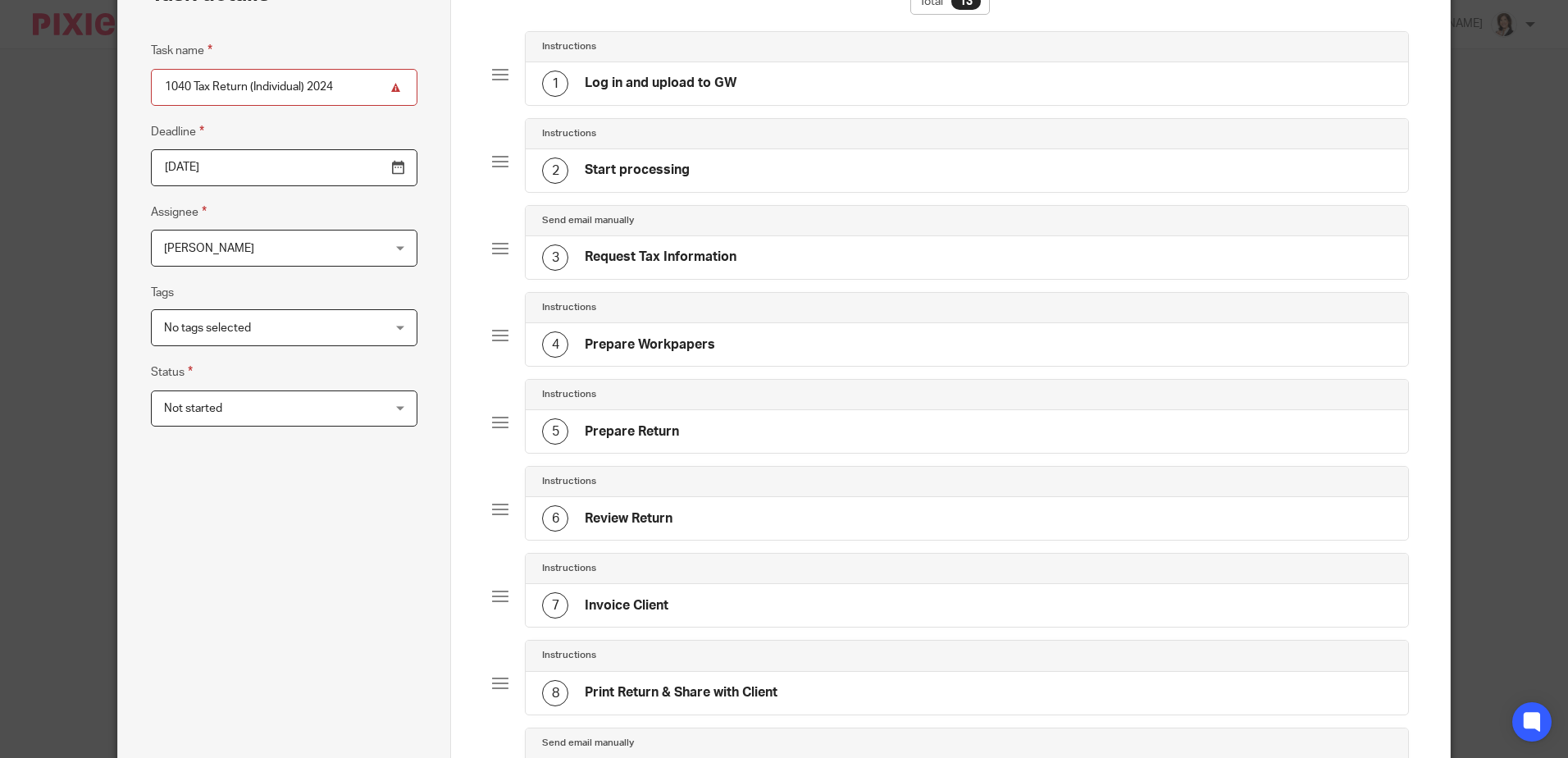
scroll to position [0, 0]
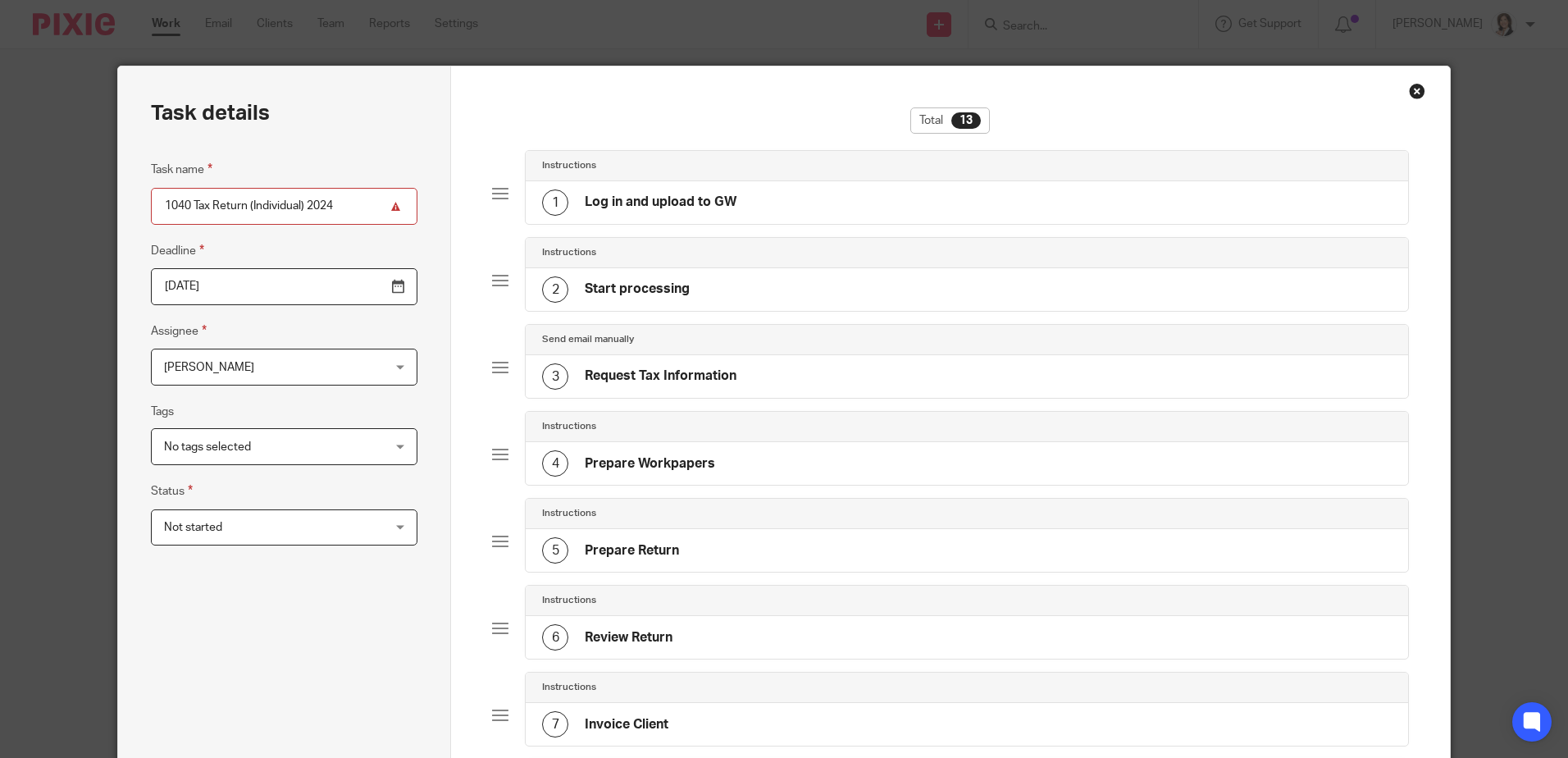
click at [660, 189] on div "1 Log in and upload to GW" at bounding box center [967, 202] width 882 height 43
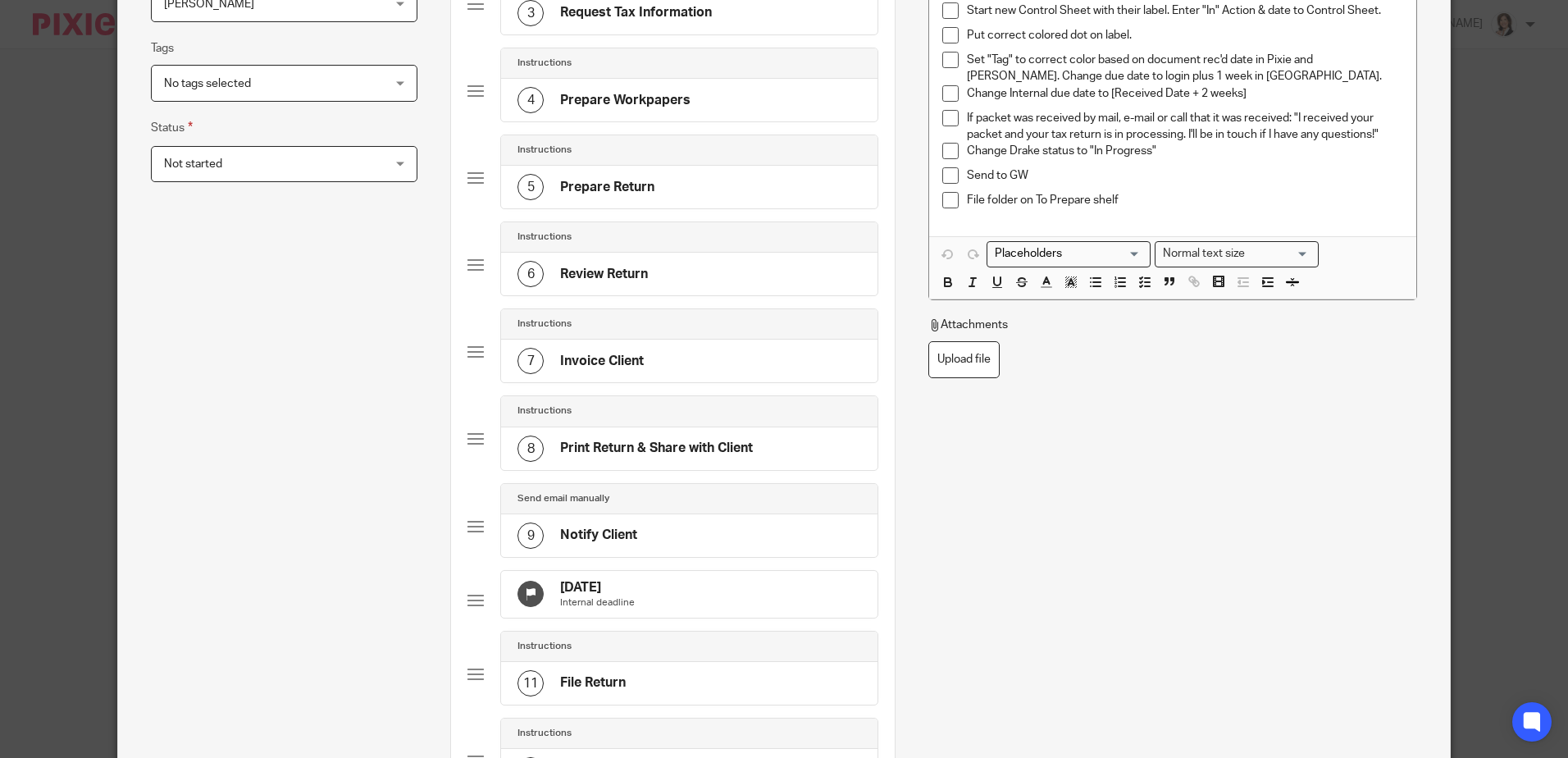
scroll to position [349, 0]
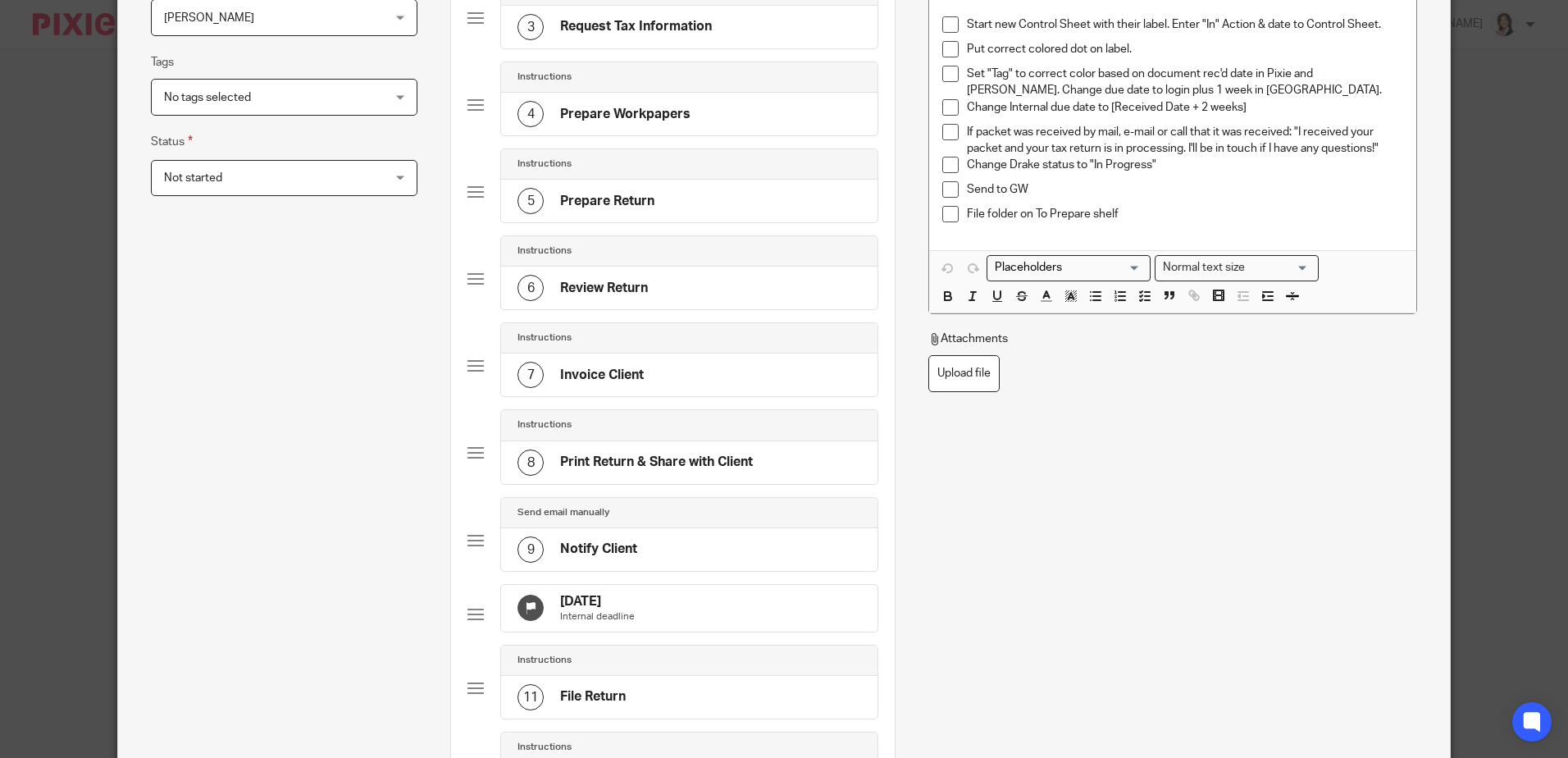
click at [620, 121] on h4 "Prepare Workpapers" at bounding box center [625, 115] width 130 height 18
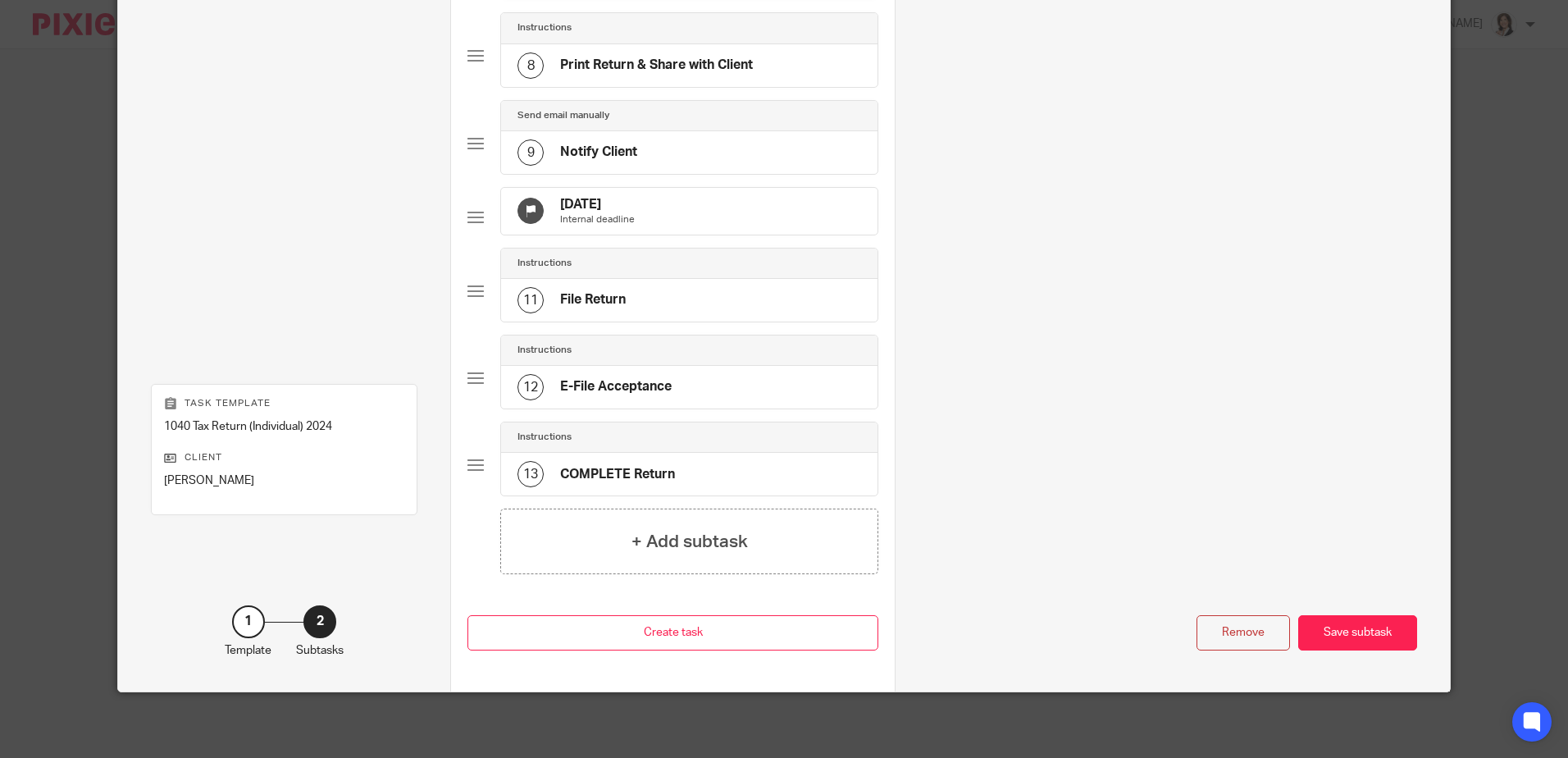
scroll to position [760, 0]
click at [1237, 635] on div "Remove" at bounding box center [1242, 633] width 94 height 35
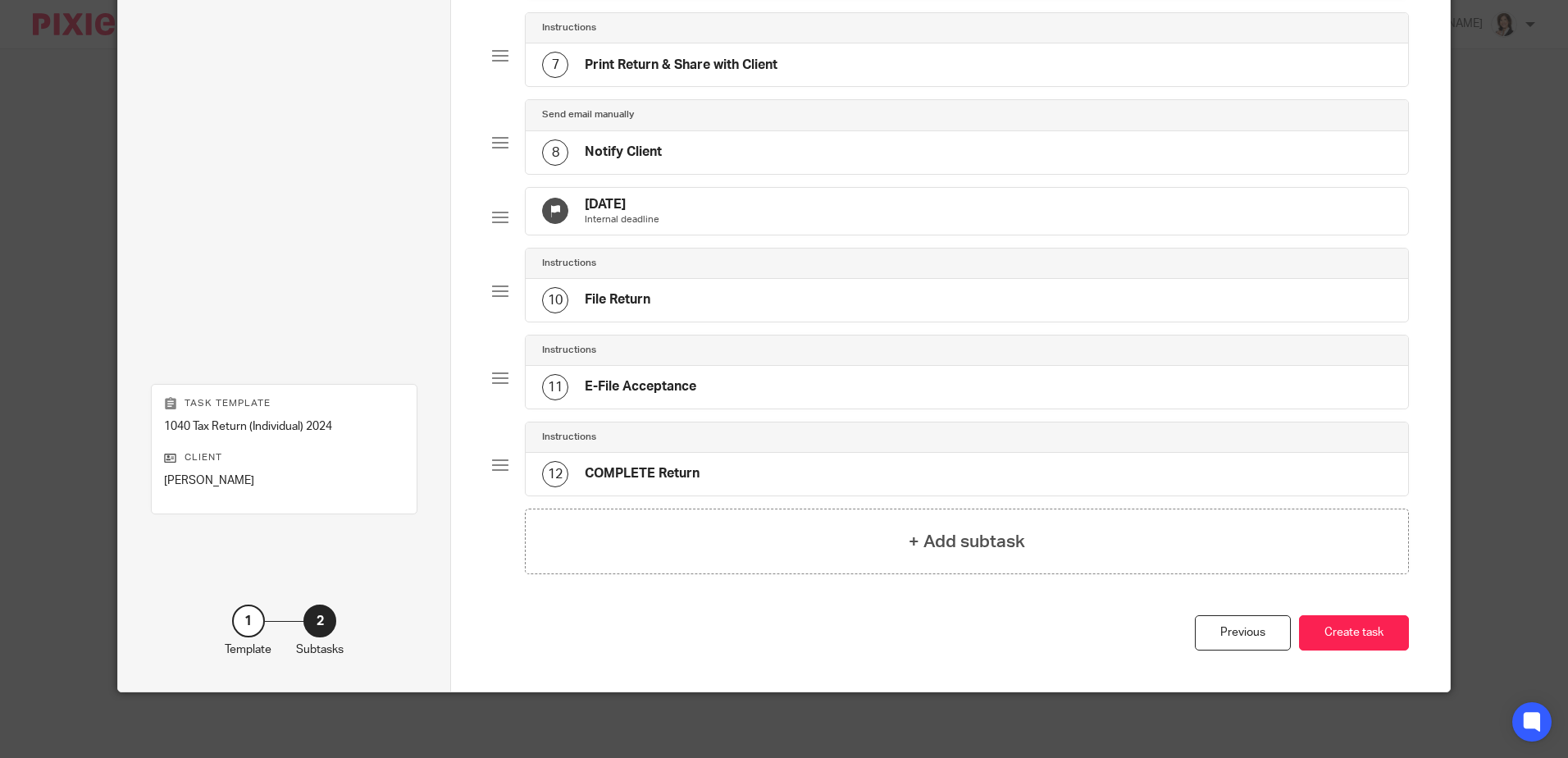
scroll to position [673, 0]
click at [1329, 637] on button "Create task" at bounding box center [1354, 633] width 110 height 35
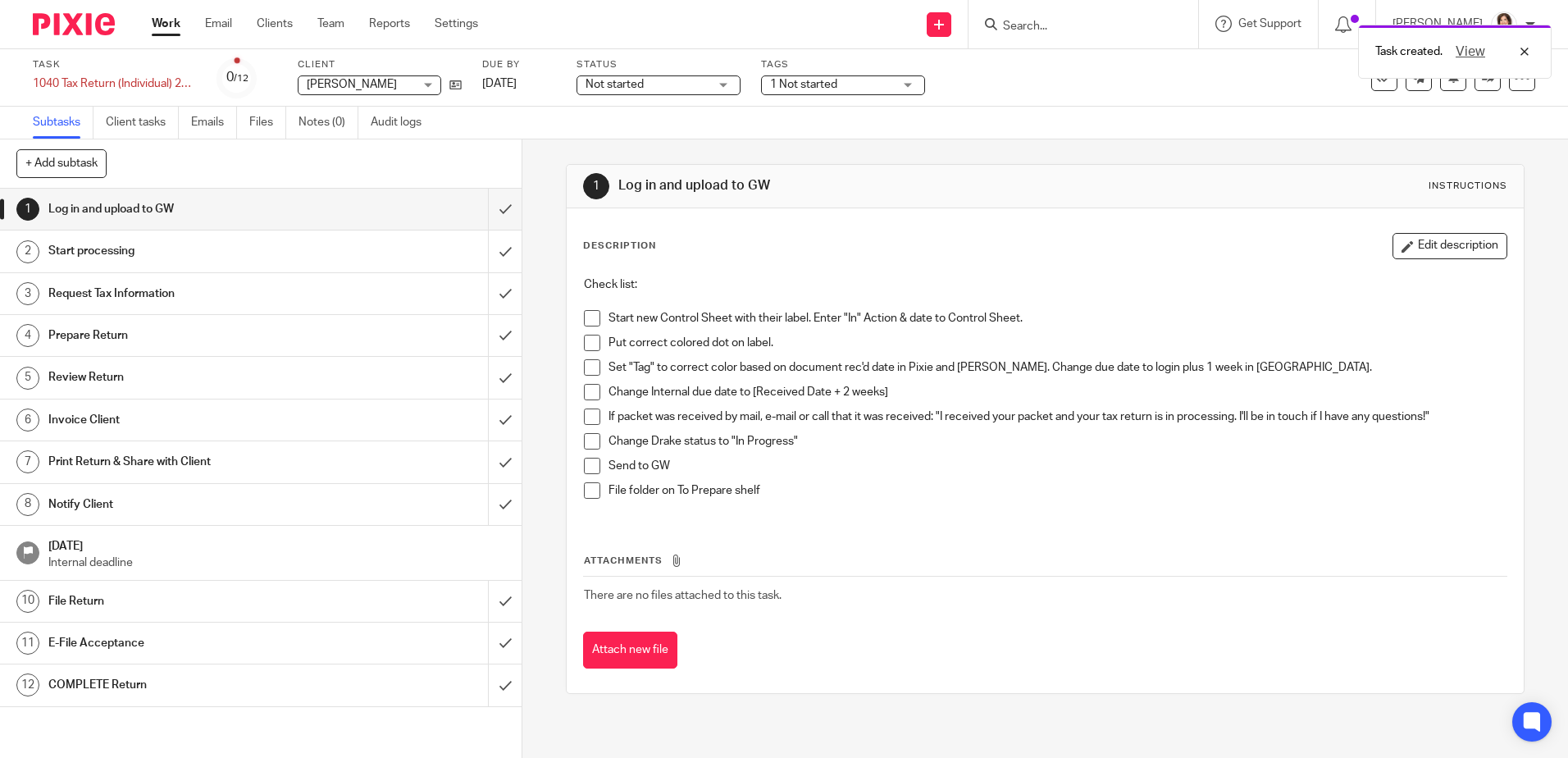
click at [713, 81] on div "Not started Not started" at bounding box center [658, 85] width 164 height 19
drag, startPoint x: 670, startPoint y: 139, endPoint x: 699, endPoint y: 123, distance: 33.1
click at [675, 137] on li "In progress" at bounding box center [659, 144] width 163 height 33
click at [872, 81] on span "1 Not started" at bounding box center [831, 85] width 123 height 18
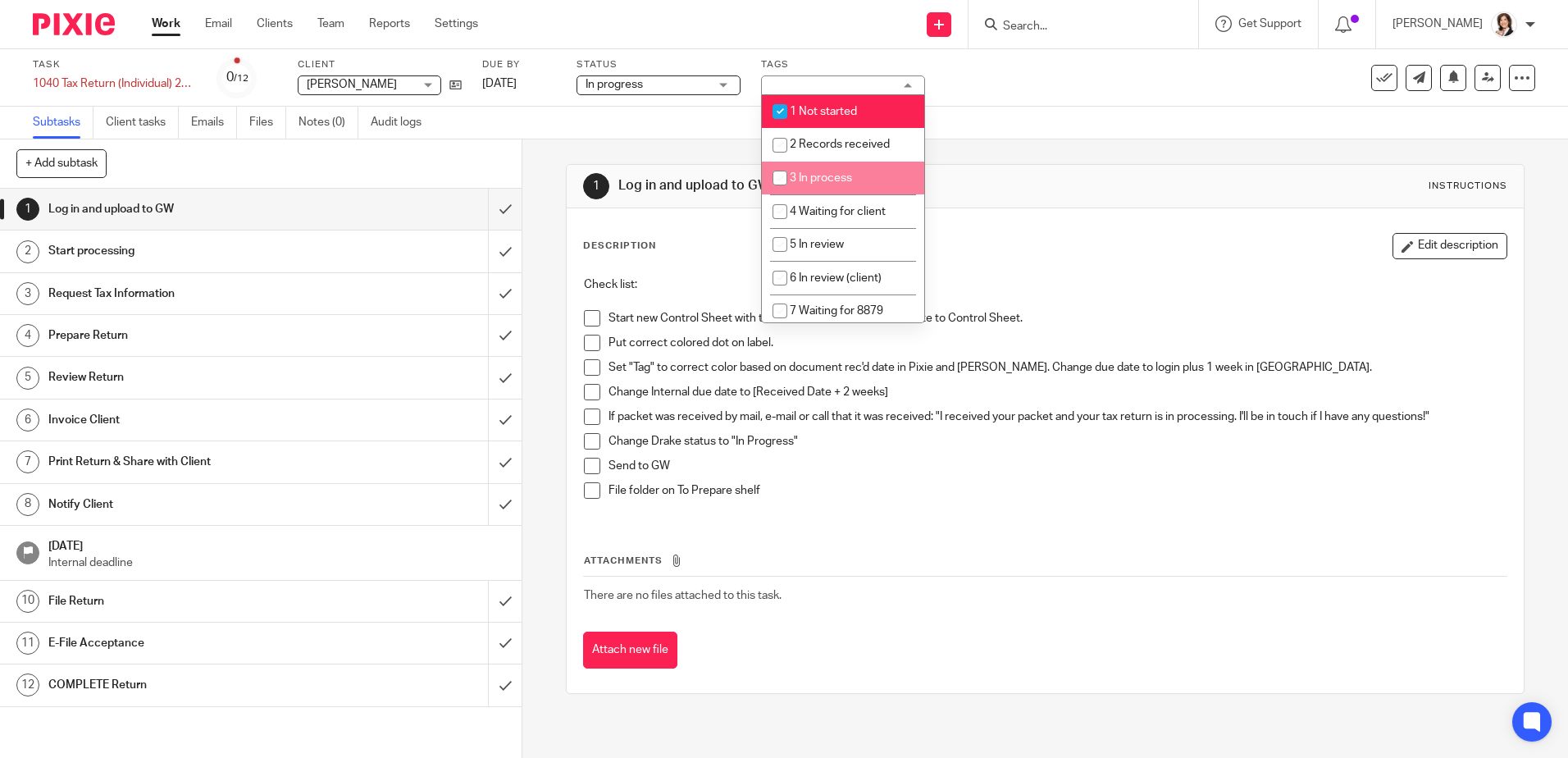
click at [843, 168] on li "3 In process" at bounding box center [844, 179] width 163 height 33
checkbox input "true"
click at [784, 109] on input "checkbox" at bounding box center [780, 112] width 32 height 32
checkbox input "false"
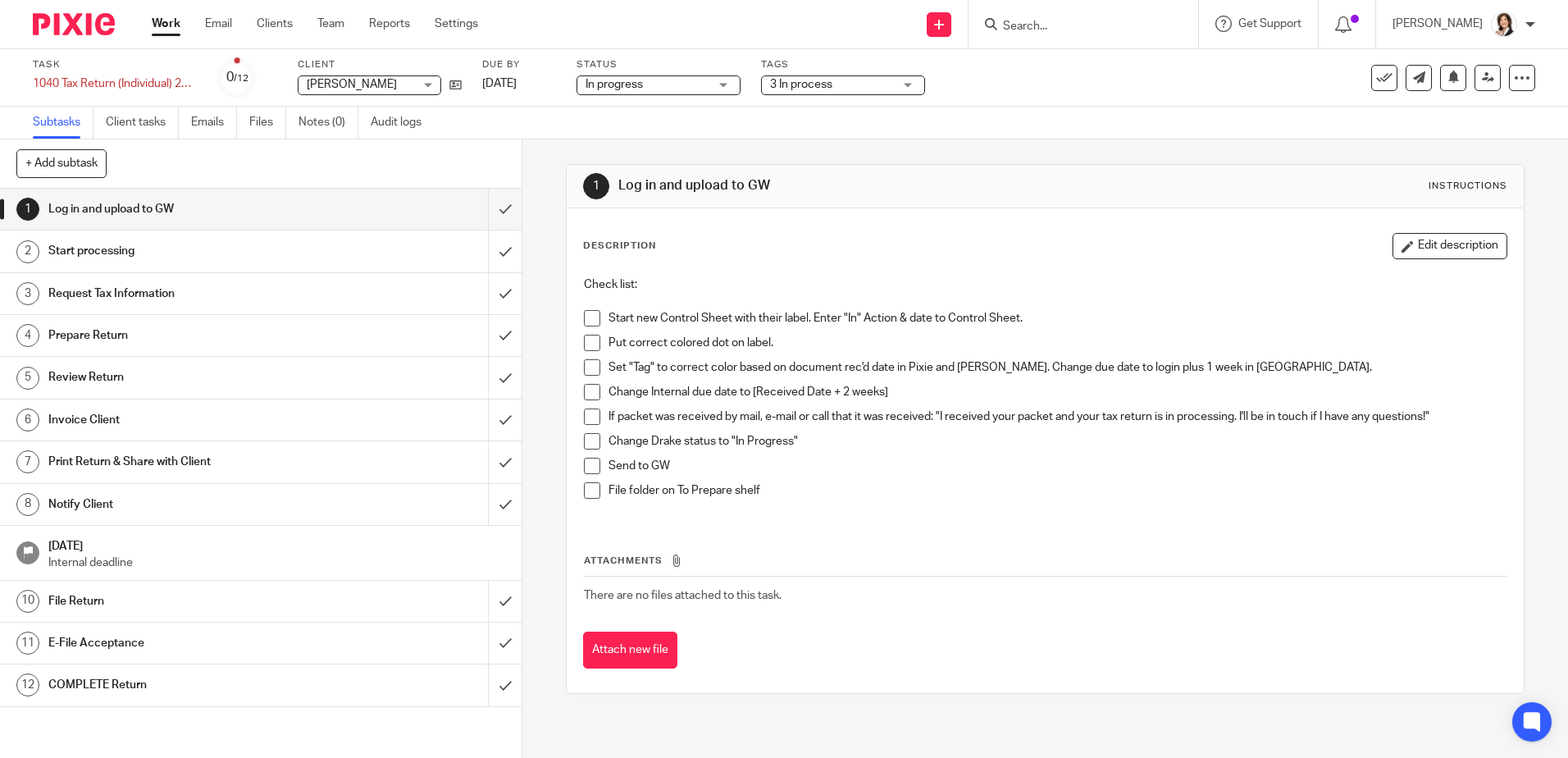
click at [584, 316] on span at bounding box center [592, 318] width 17 height 17
click at [587, 339] on span at bounding box center [592, 342] width 17 height 17
click at [588, 373] on span at bounding box center [592, 368] width 17 height 17
click at [586, 399] on span at bounding box center [592, 392] width 17 height 17
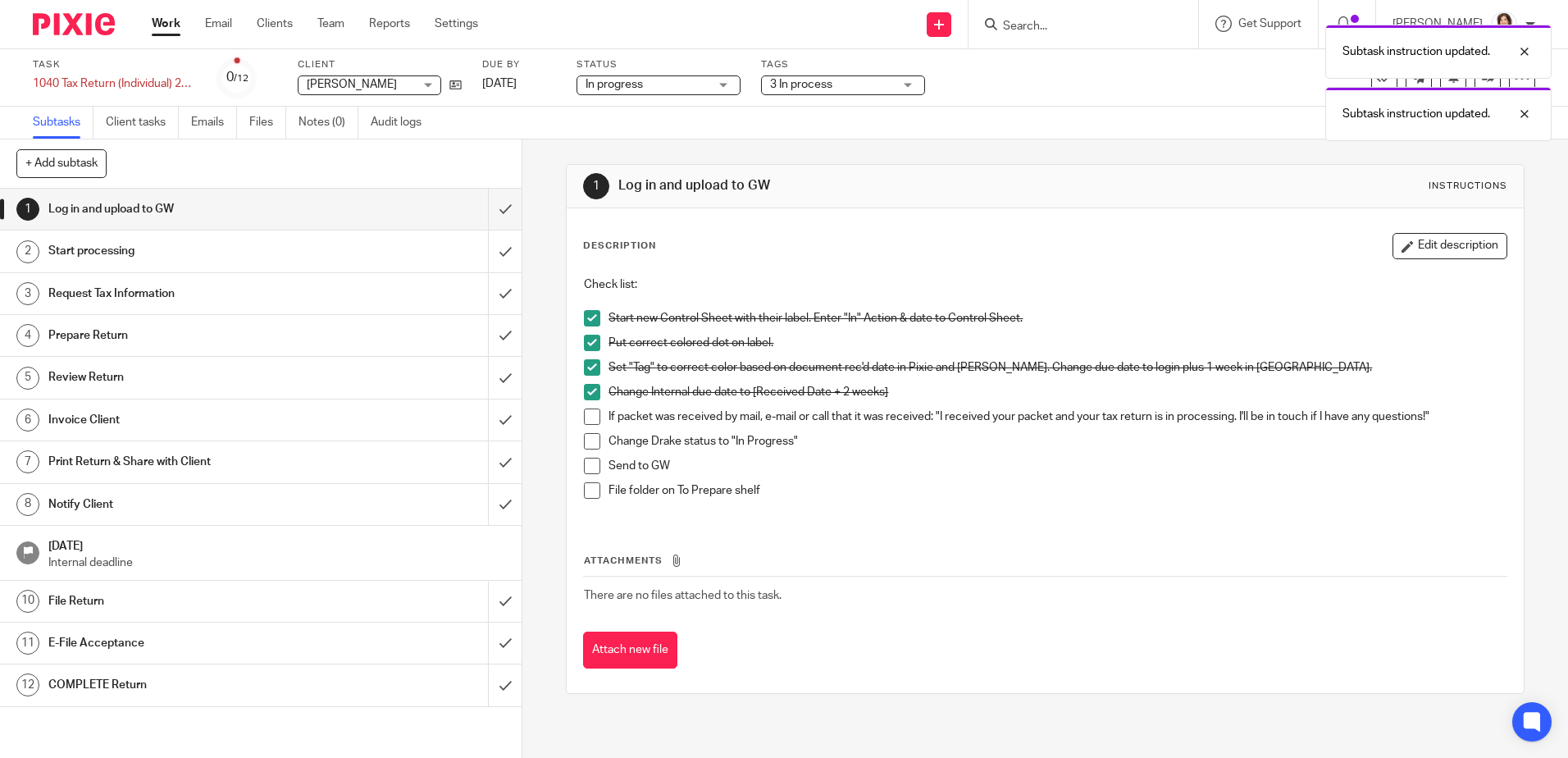
click at [592, 418] on span at bounding box center [592, 417] width 17 height 17
click at [592, 440] on span at bounding box center [592, 441] width 17 height 17
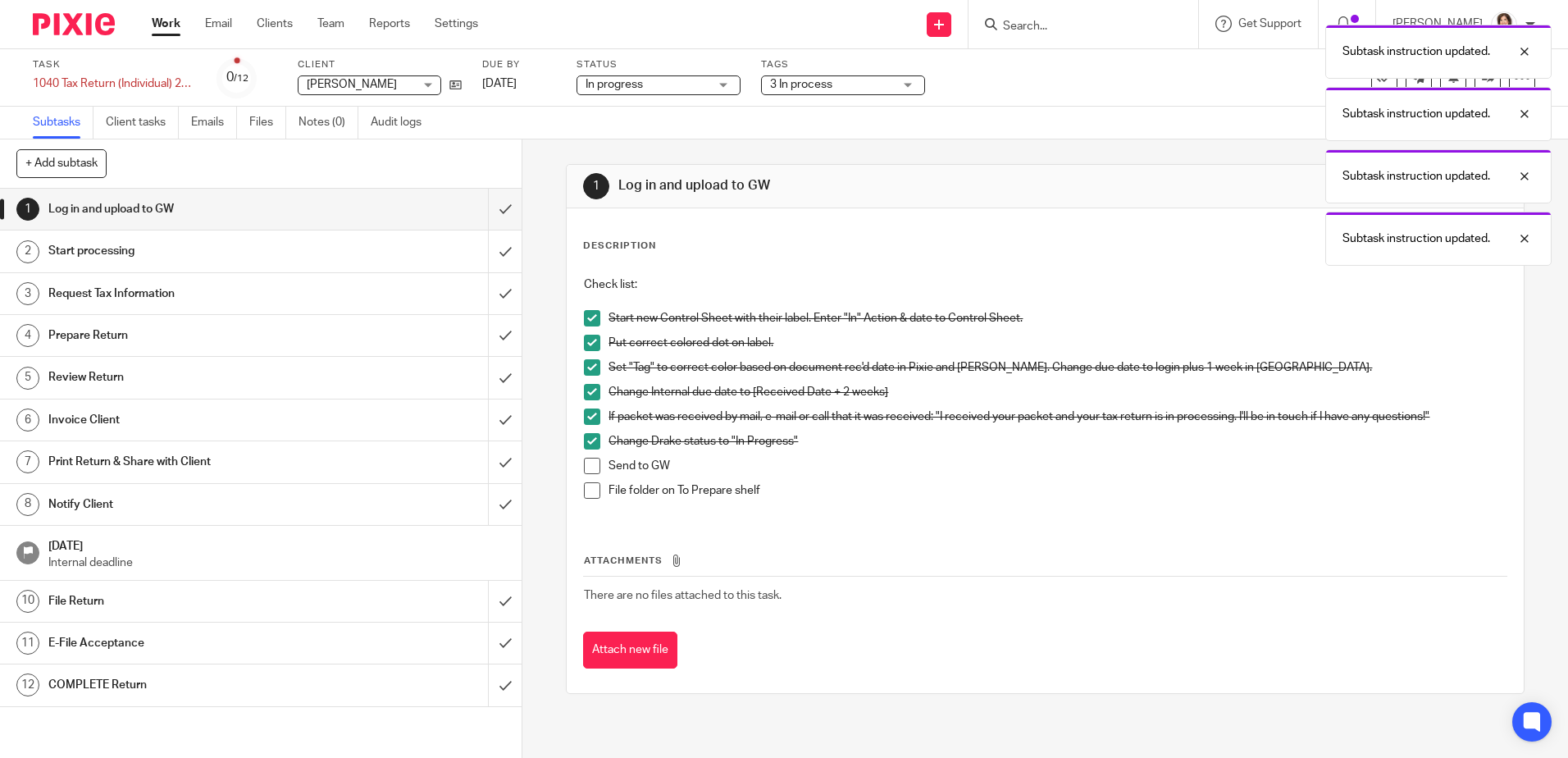
click at [589, 463] on span at bounding box center [592, 466] width 17 height 17
click at [584, 460] on span at bounding box center [592, 466] width 17 height 17
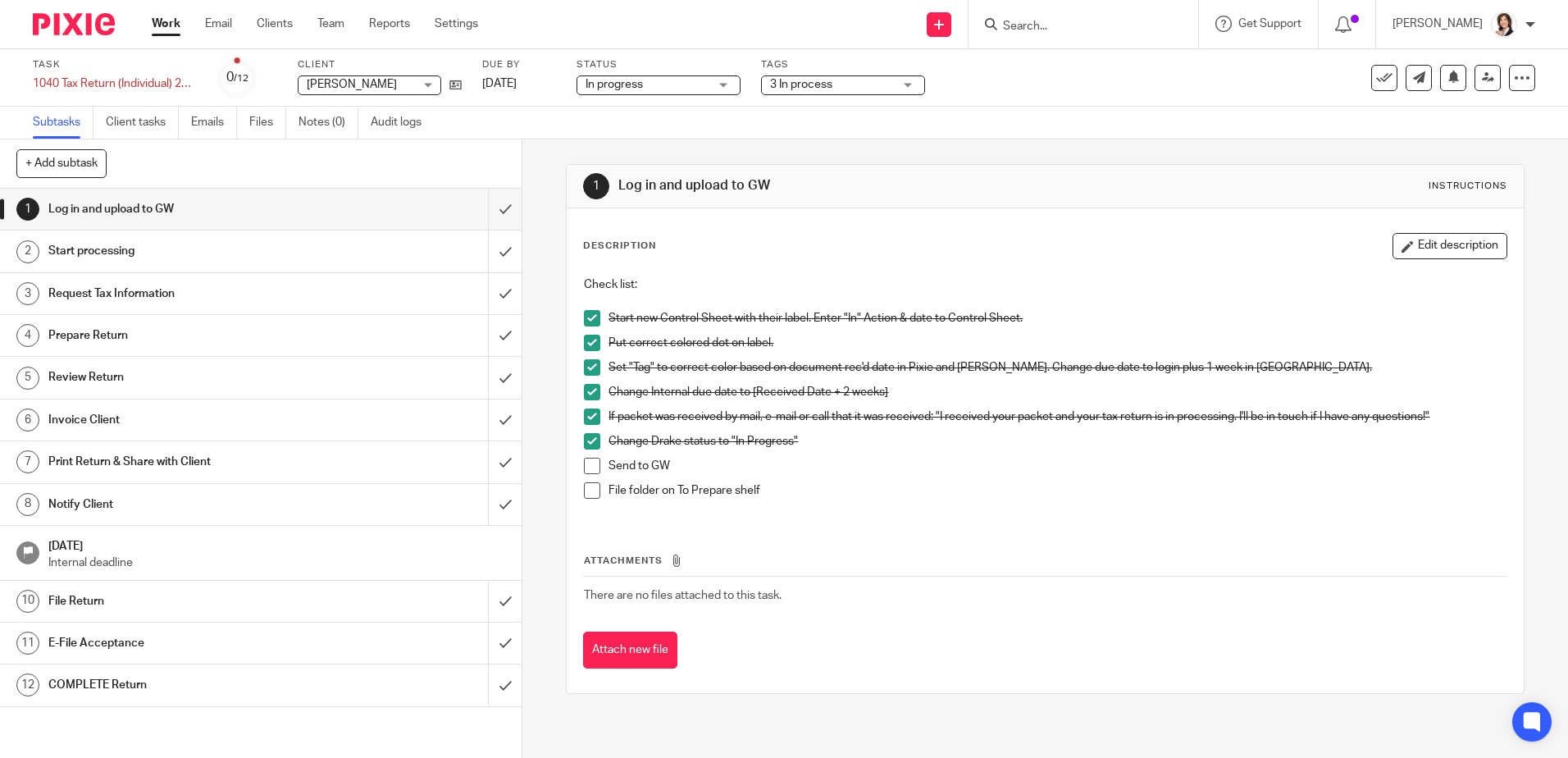
click at [584, 469] on span at bounding box center [592, 466] width 17 height 17
click at [591, 488] on span at bounding box center [592, 490] width 17 height 17
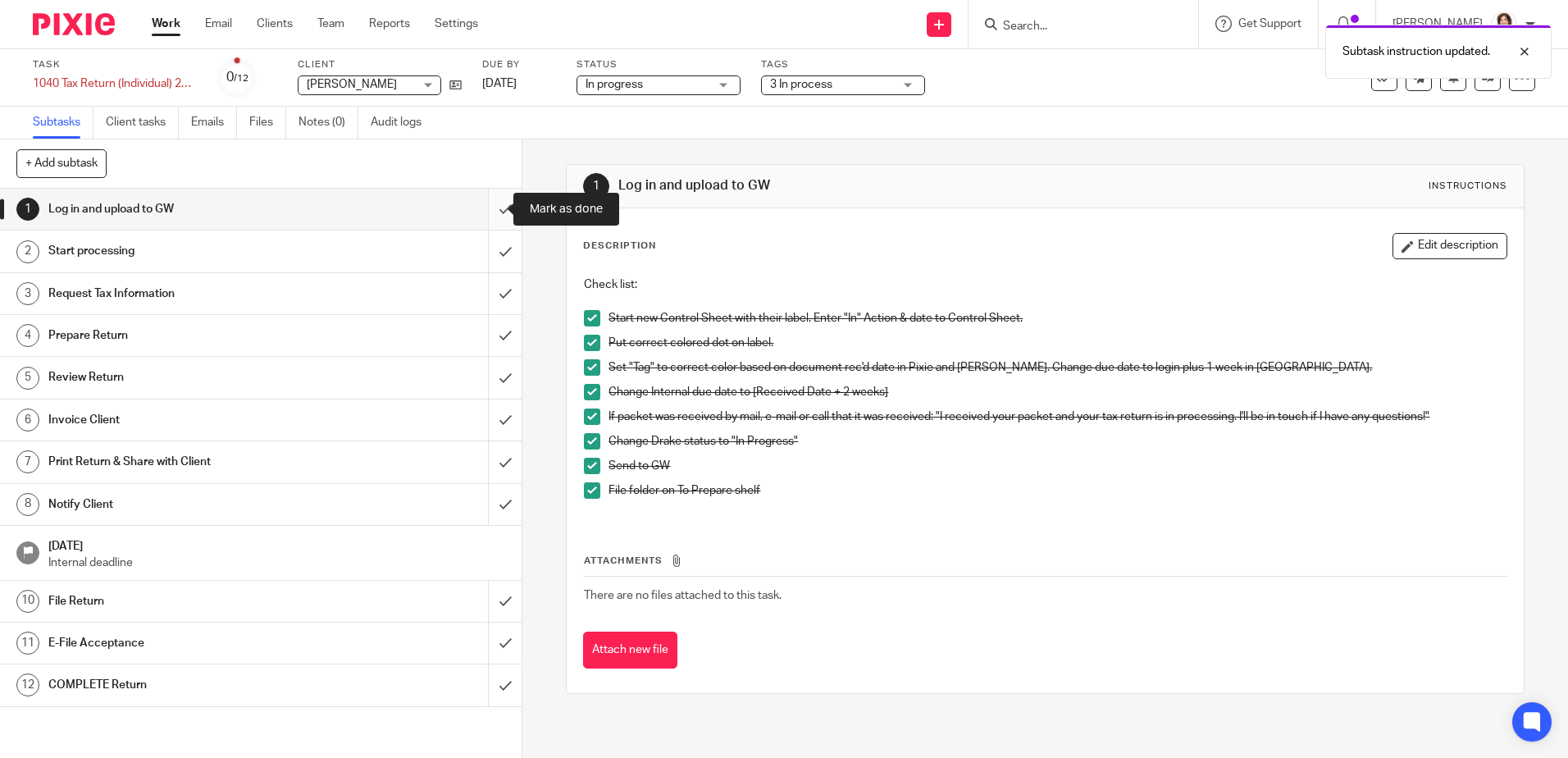
click at [484, 205] on input "submit" at bounding box center [261, 209] width 522 height 41
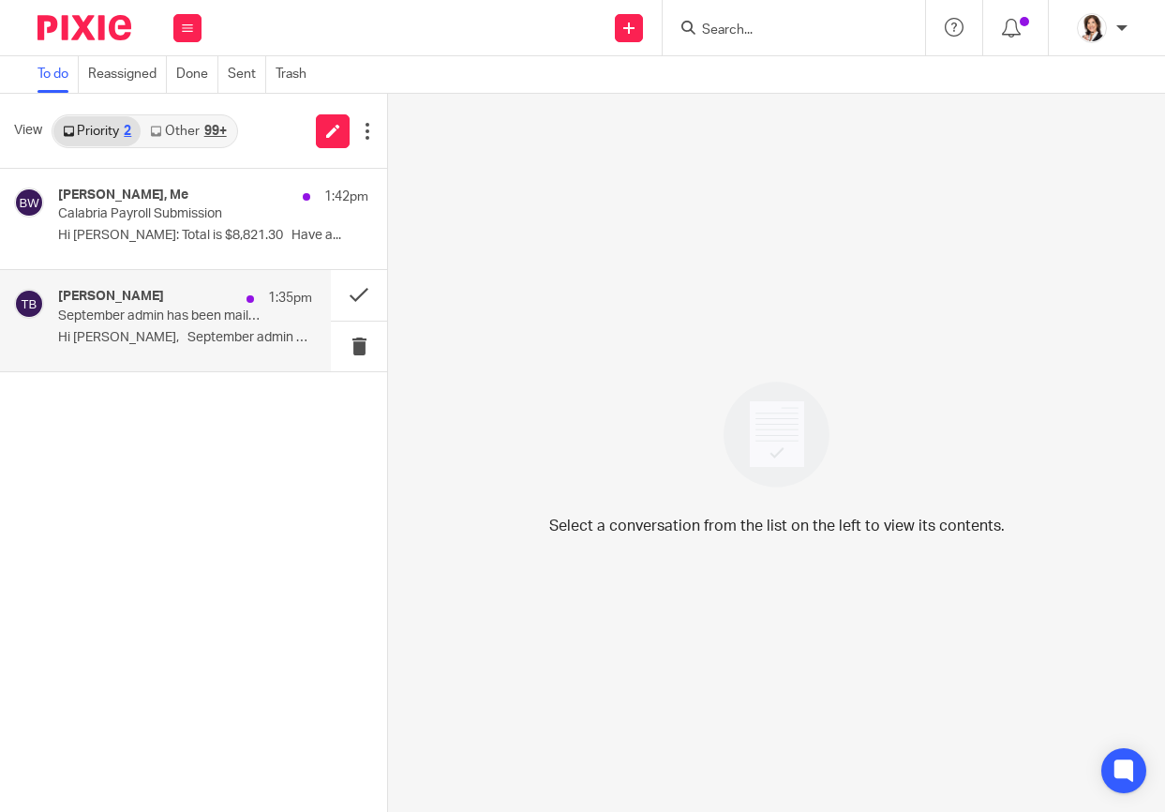
click at [105, 313] on p "September admin has been mailed" at bounding box center [159, 316] width 203 height 16
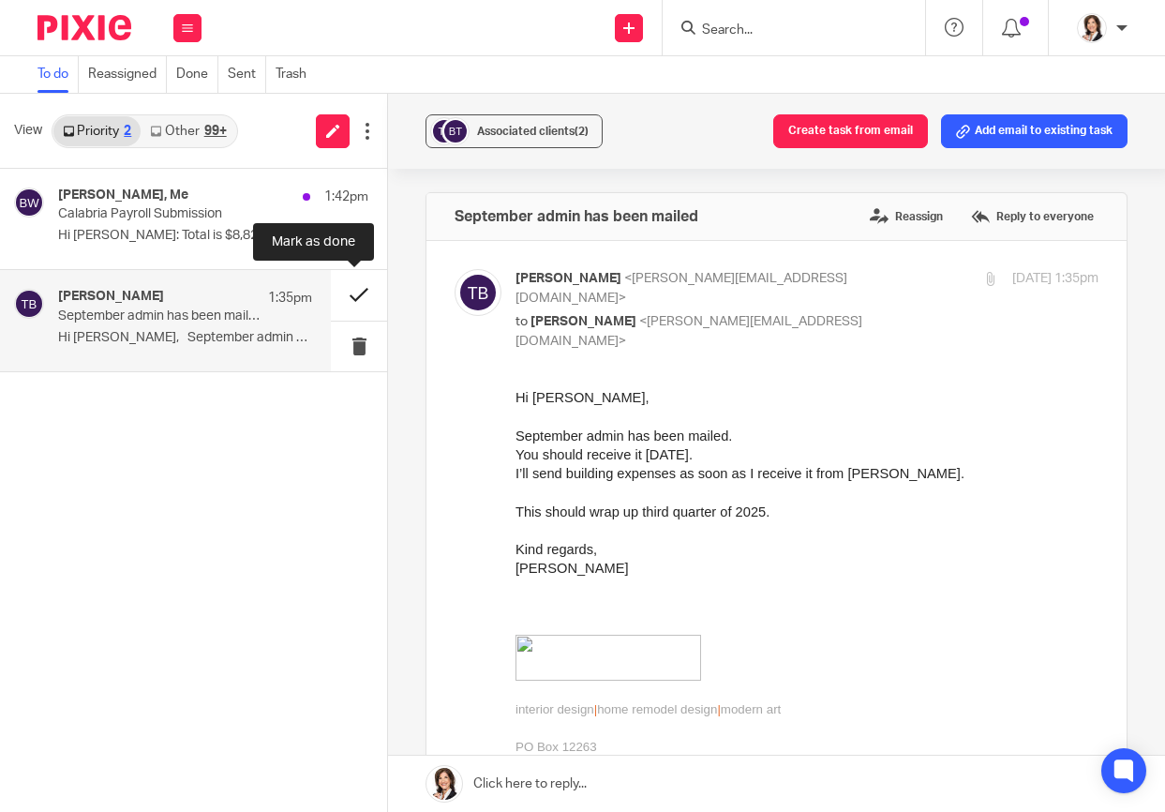
click at [358, 294] on button at bounding box center [359, 295] width 56 height 50
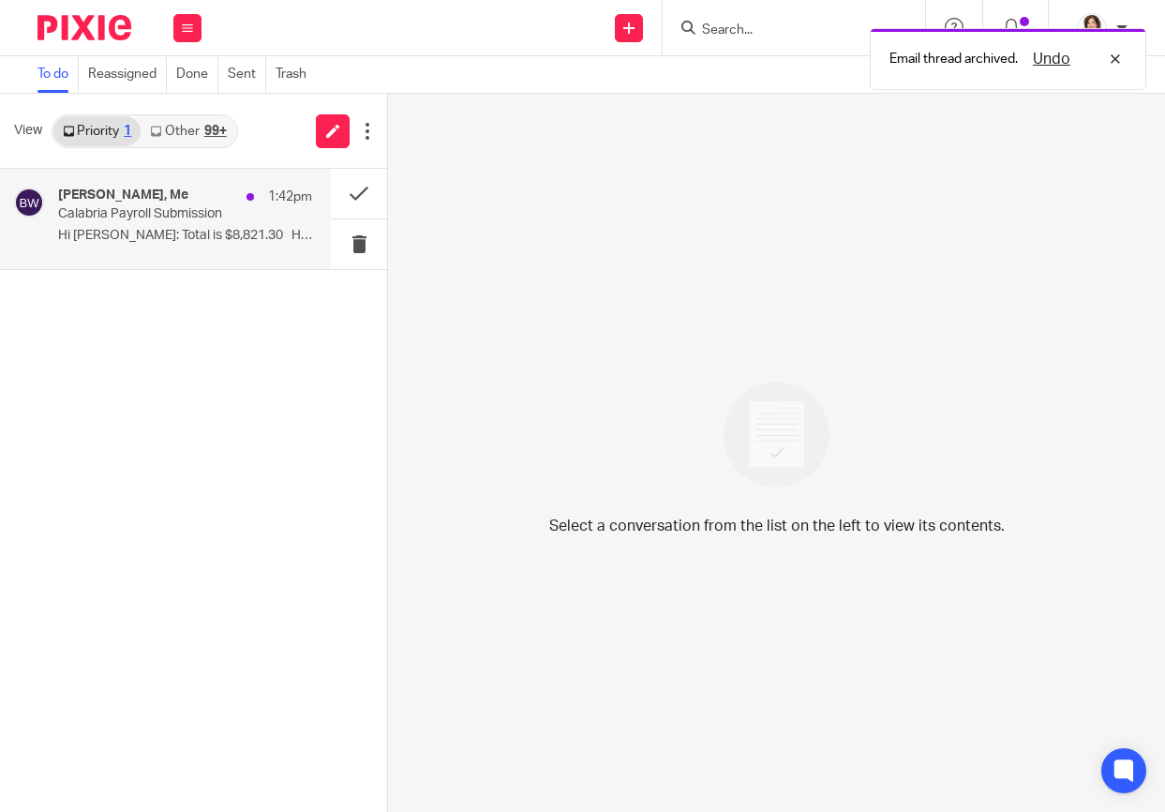
click at [154, 233] on p "Hi [PERSON_NAME]: Total is $8,821.30 Have a..." at bounding box center [185, 236] width 254 height 16
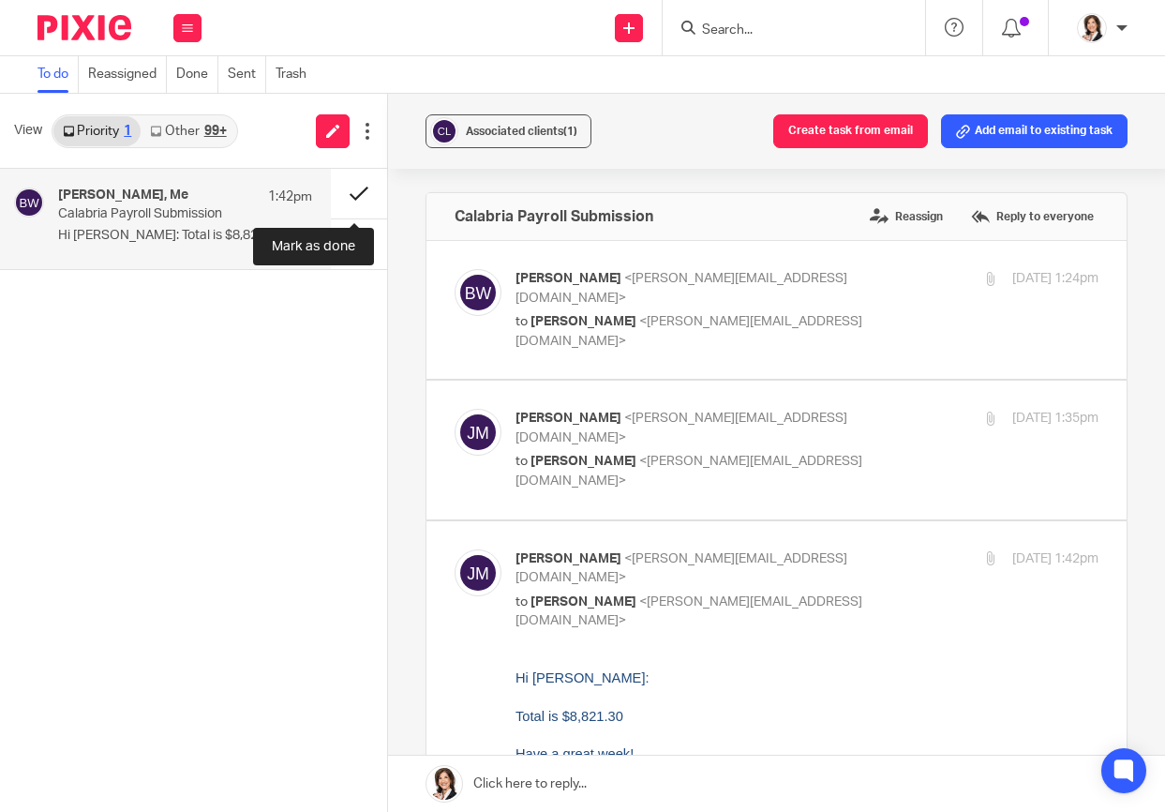
click at [355, 197] on button at bounding box center [359, 194] width 56 height 50
